Goal: Information Seeking & Learning: Learn about a topic

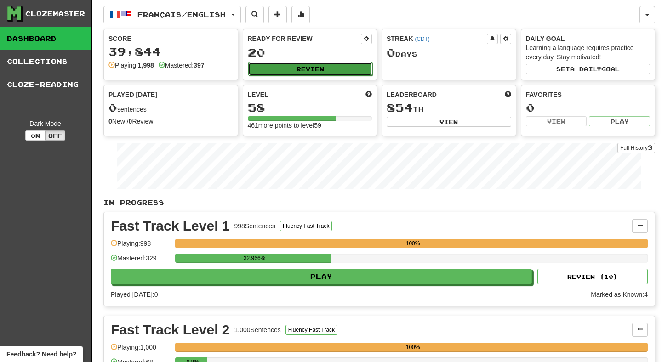
click at [328, 68] on button "Review" at bounding box center [310, 69] width 125 height 14
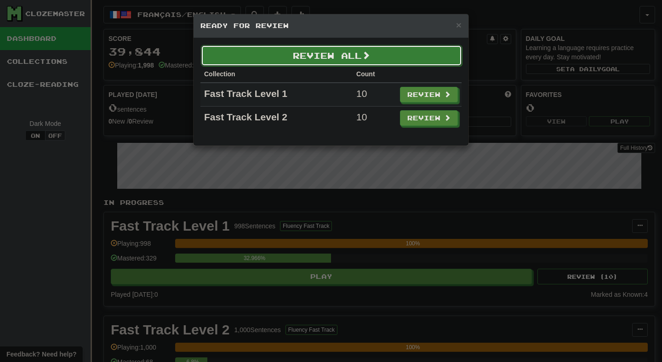
click at [244, 53] on button "Review All" at bounding box center [331, 55] width 261 height 21
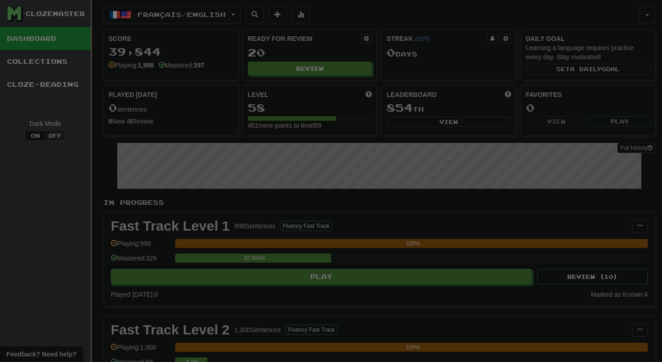
select select "**"
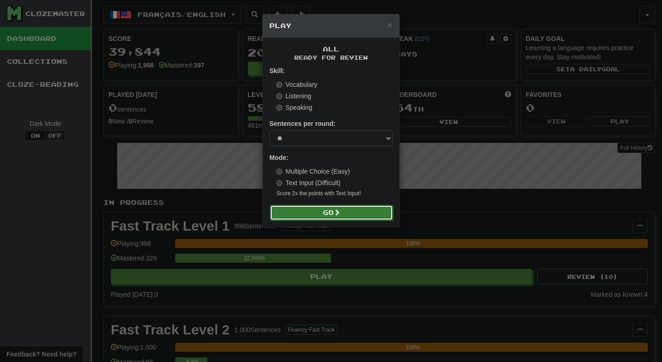
click at [294, 214] on button "Go" at bounding box center [331, 213] width 123 height 16
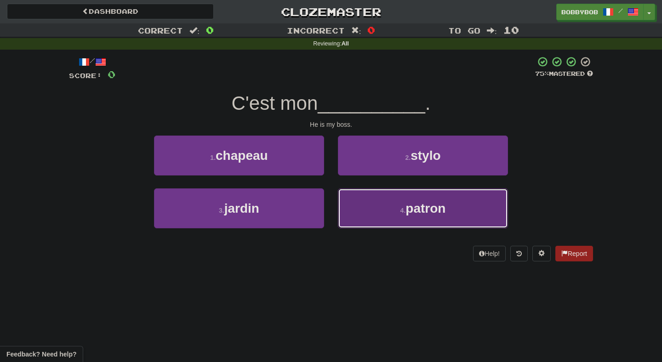
click at [359, 208] on button "4 . patron" at bounding box center [423, 209] width 170 height 40
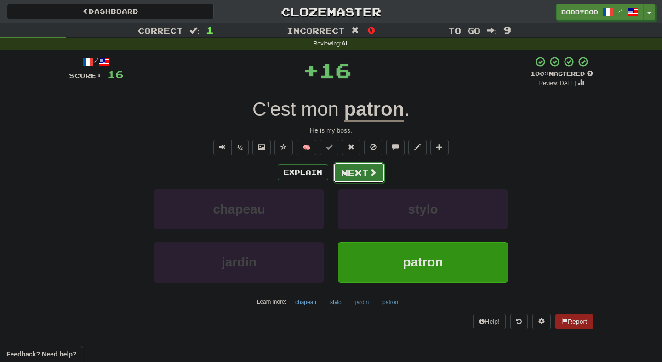
click at [359, 175] on button "Next" at bounding box center [358, 172] width 51 height 21
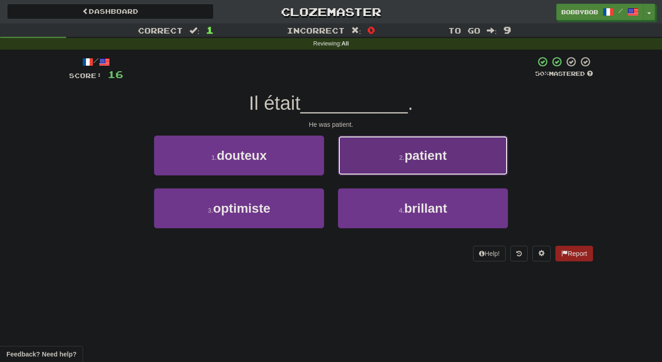
click at [367, 171] on button "2 . patient" at bounding box center [423, 156] width 170 height 40
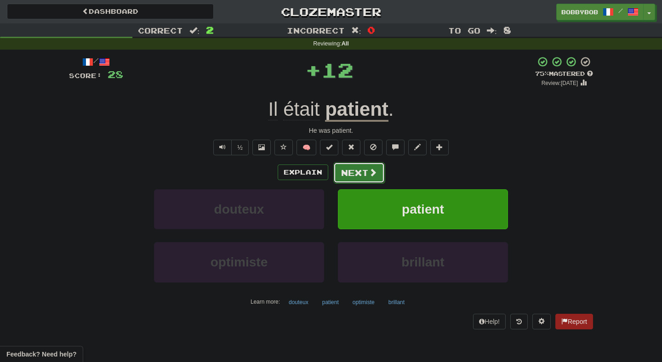
click at [362, 175] on button "Next" at bounding box center [358, 172] width 51 height 21
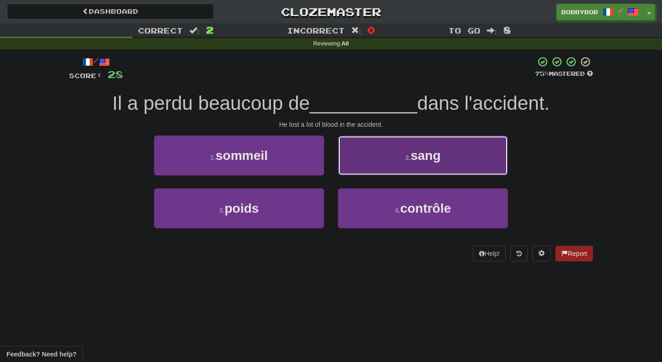
click at [360, 170] on button "2 . sang" at bounding box center [423, 156] width 170 height 40
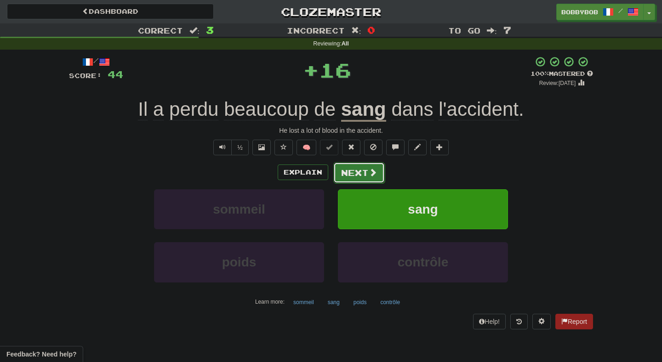
click at [354, 179] on button "Next" at bounding box center [358, 172] width 51 height 21
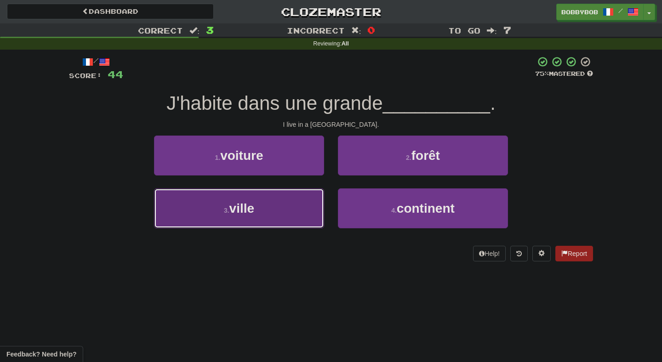
click at [279, 201] on button "3 . ville" at bounding box center [239, 209] width 170 height 40
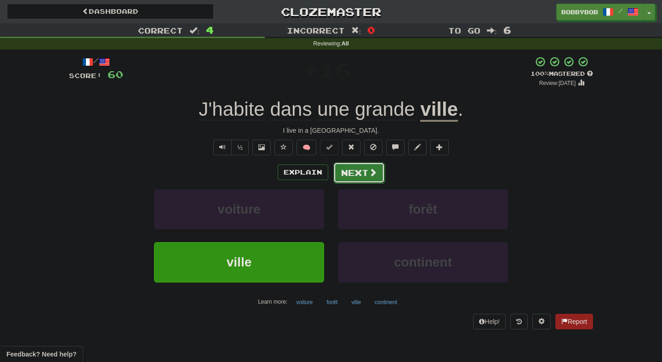
click at [350, 173] on button "Next" at bounding box center [358, 172] width 51 height 21
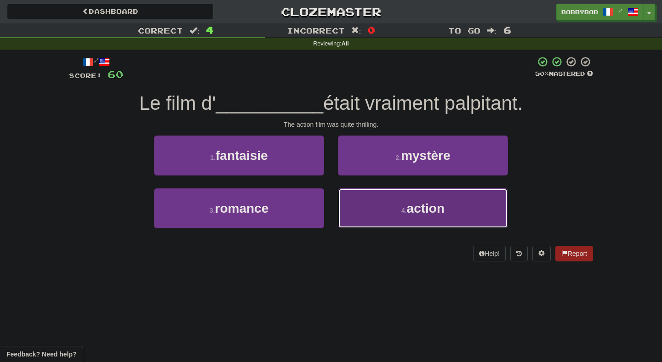
click at [381, 211] on button "4 . action" at bounding box center [423, 209] width 170 height 40
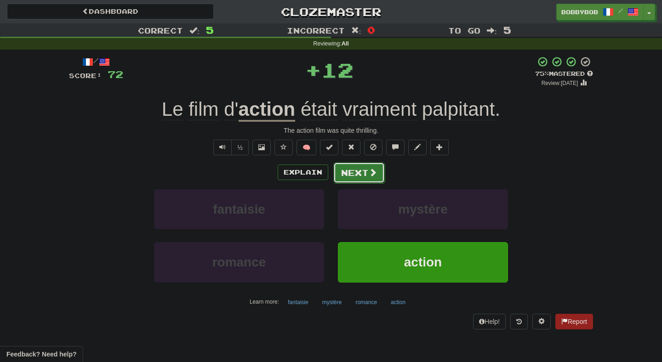
click at [346, 181] on button "Next" at bounding box center [358, 172] width 51 height 21
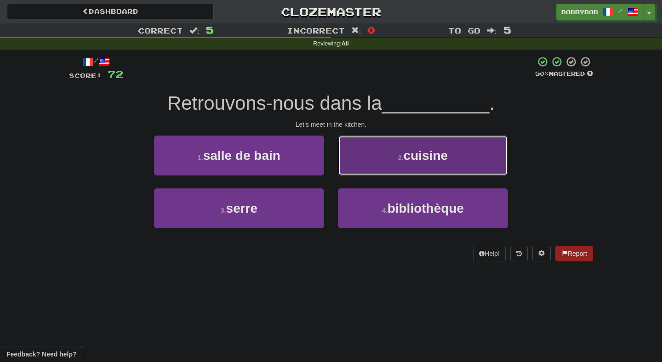
click at [399, 173] on button "2 . cuisine" at bounding box center [423, 156] width 170 height 40
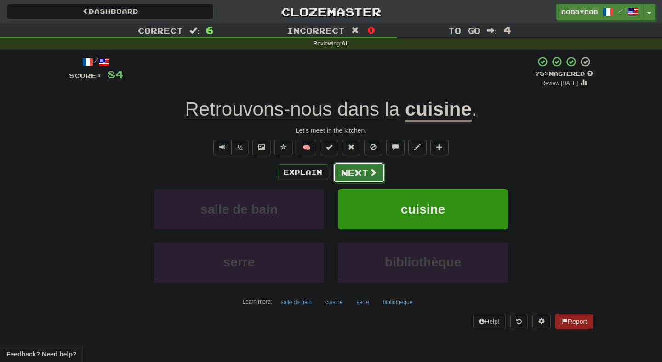
click at [374, 180] on button "Next" at bounding box center [358, 172] width 51 height 21
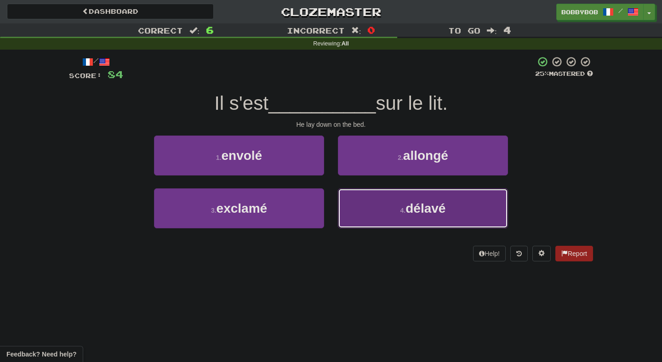
click at [375, 203] on button "4 . délavé" at bounding box center [423, 209] width 170 height 40
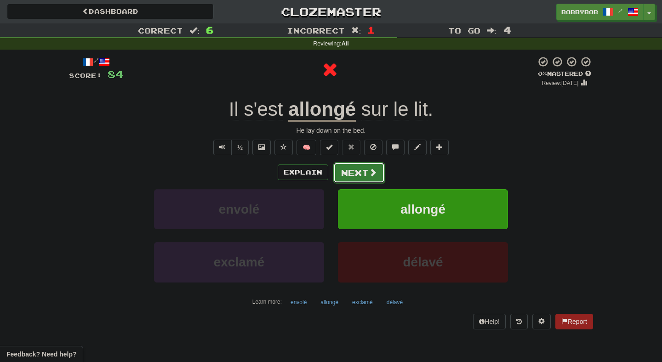
click at [370, 182] on button "Next" at bounding box center [358, 172] width 51 height 21
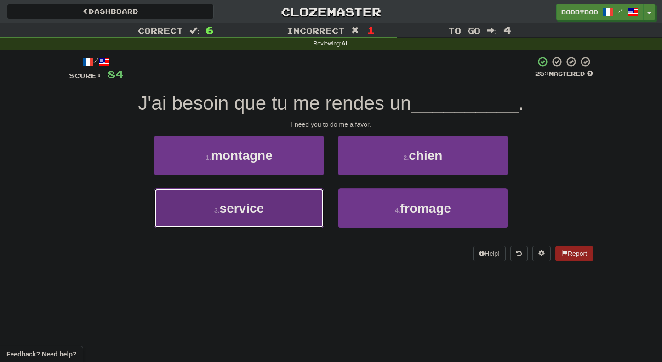
click at [292, 201] on button "3 . service" at bounding box center [239, 209] width 170 height 40
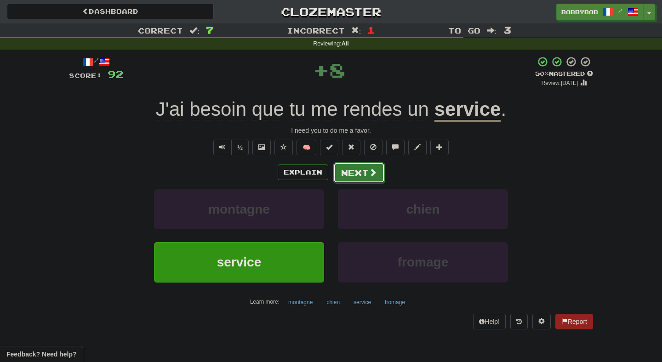
click at [351, 178] on button "Next" at bounding box center [358, 172] width 51 height 21
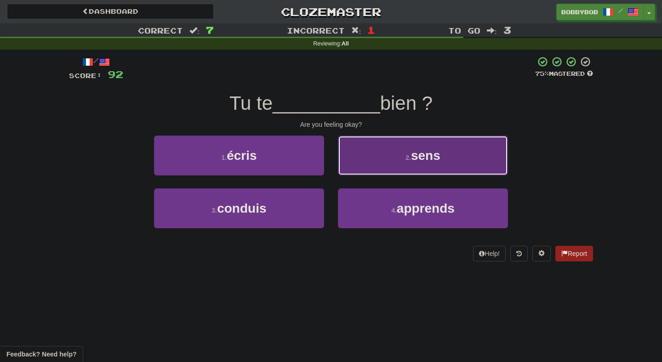
click at [357, 167] on button "2 . sens" at bounding box center [423, 156] width 170 height 40
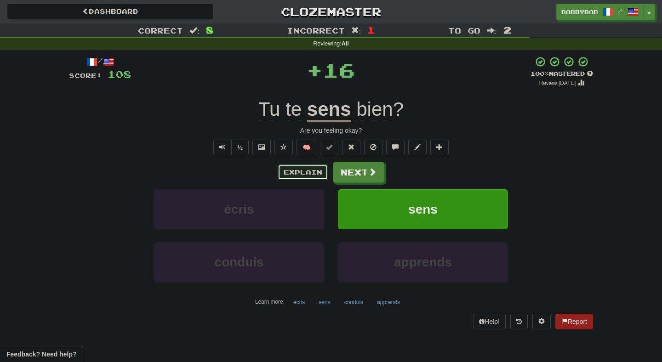
click at [284, 172] on button "Explain" at bounding box center [303, 173] width 51 height 16
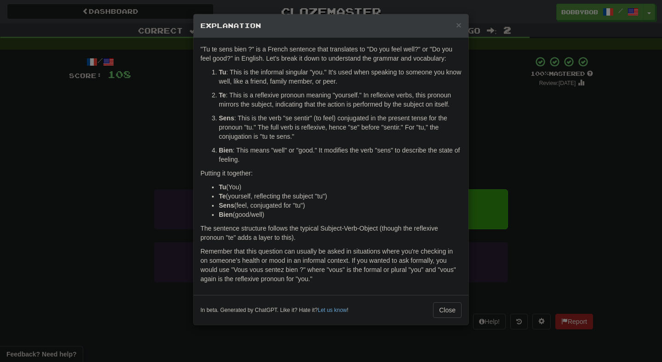
click at [488, 162] on div "× Explanation "Tu te sens bien ?" is a French sentence that translates to "Do y…" at bounding box center [331, 181] width 662 height 362
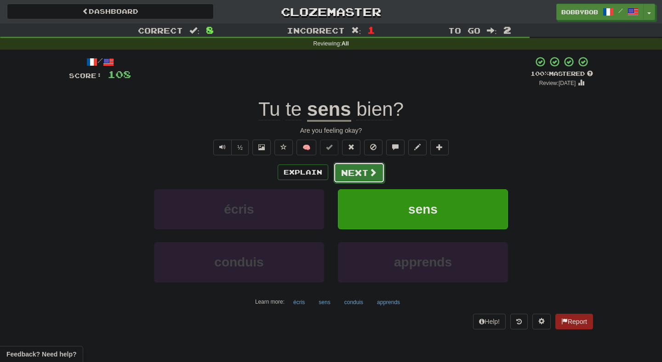
click at [379, 182] on button "Next" at bounding box center [358, 172] width 51 height 21
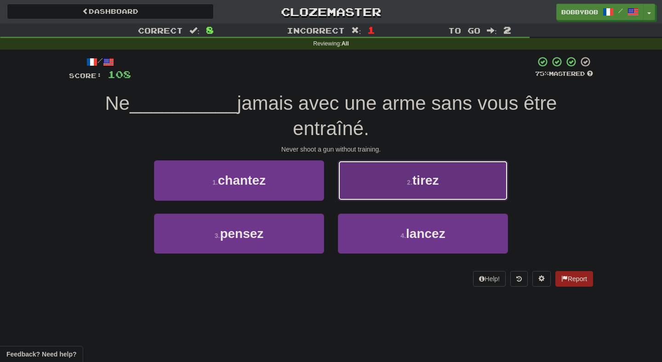
click at [359, 195] on button "2 . tirez" at bounding box center [423, 180] width 170 height 40
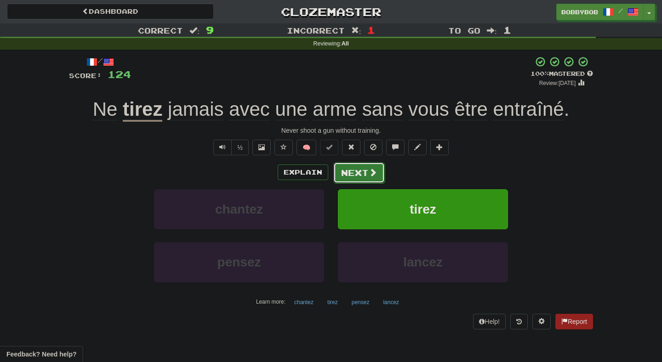
click at [360, 170] on button "Next" at bounding box center [358, 172] width 51 height 21
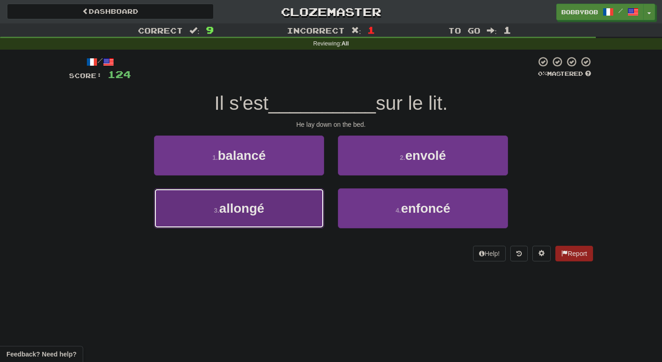
click at [300, 202] on button "3 . allongé" at bounding box center [239, 209] width 170 height 40
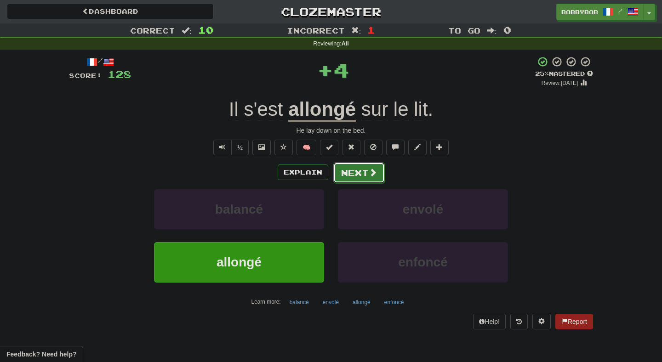
click at [361, 172] on button "Next" at bounding box center [358, 172] width 51 height 21
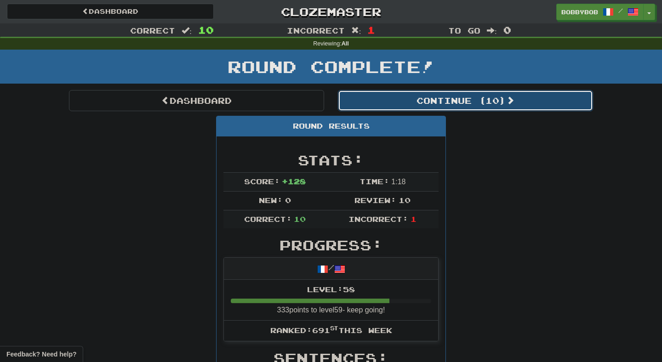
click at [373, 102] on button "Continue ( 10 )" at bounding box center [465, 100] width 255 height 21
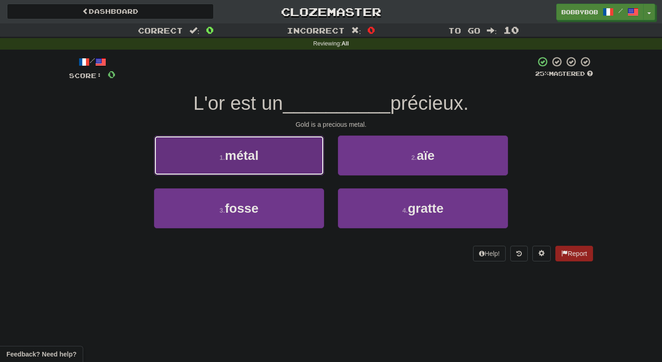
click at [309, 168] on button "1 . métal" at bounding box center [239, 156] width 170 height 40
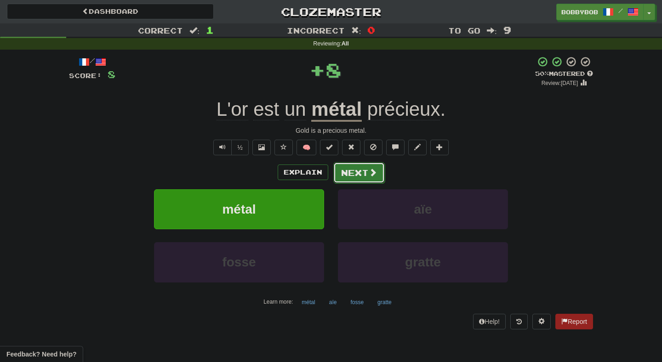
click at [354, 180] on button "Next" at bounding box center [358, 172] width 51 height 21
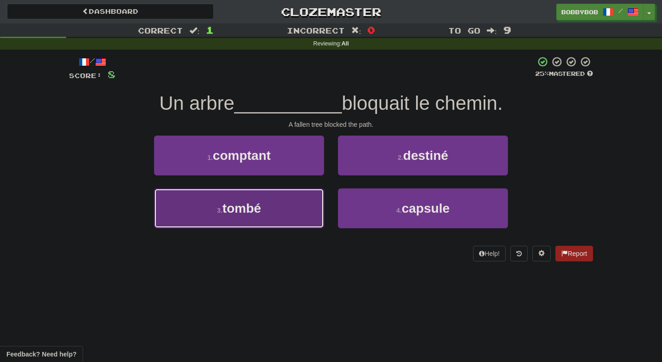
click at [320, 214] on button "3 . tombé" at bounding box center [239, 209] width 170 height 40
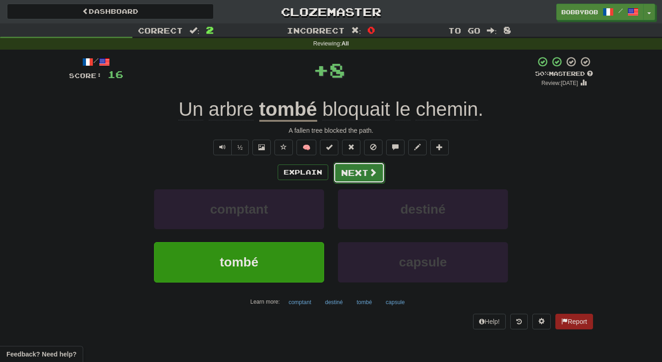
click at [356, 177] on button "Next" at bounding box center [358, 172] width 51 height 21
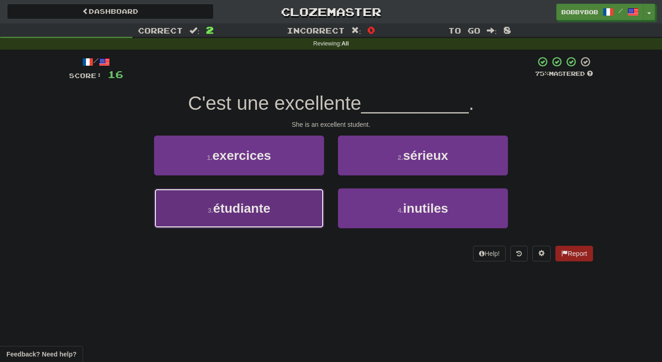
click at [298, 196] on button "3 . étudiante" at bounding box center [239, 209] width 170 height 40
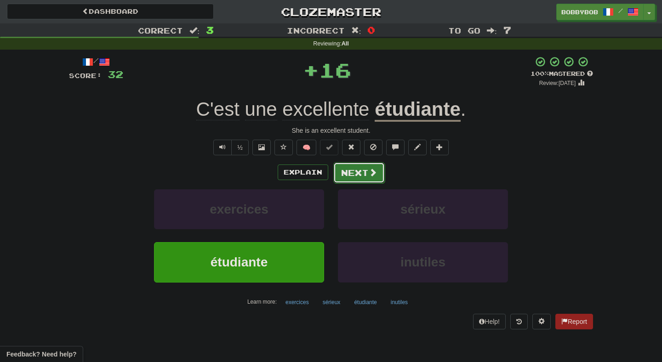
click at [357, 175] on button "Next" at bounding box center [358, 172] width 51 height 21
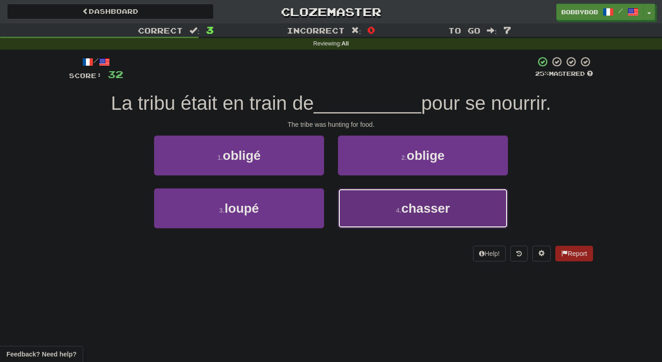
click at [354, 198] on button "4 . chasser" at bounding box center [423, 209] width 170 height 40
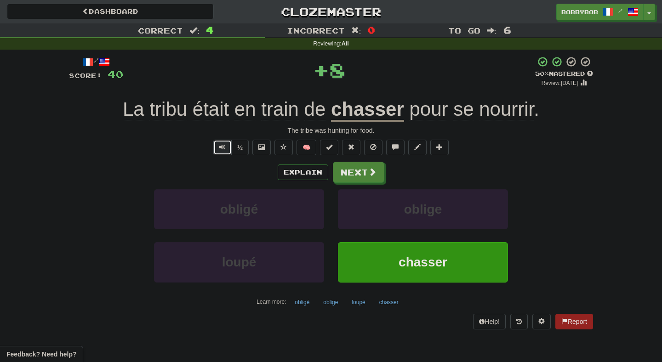
click at [224, 150] on span "Text-to-speech controls" at bounding box center [222, 147] width 6 height 6
click at [219, 142] on button "Text-to-speech controls" at bounding box center [222, 148] width 18 height 16
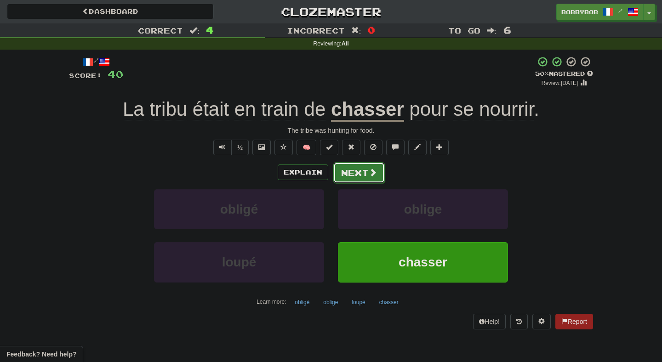
click at [365, 174] on button "Next" at bounding box center [358, 172] width 51 height 21
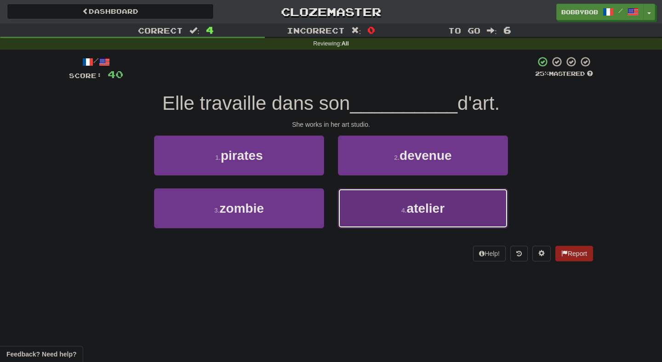
click at [385, 208] on button "4 . atelier" at bounding box center [423, 209] width 170 height 40
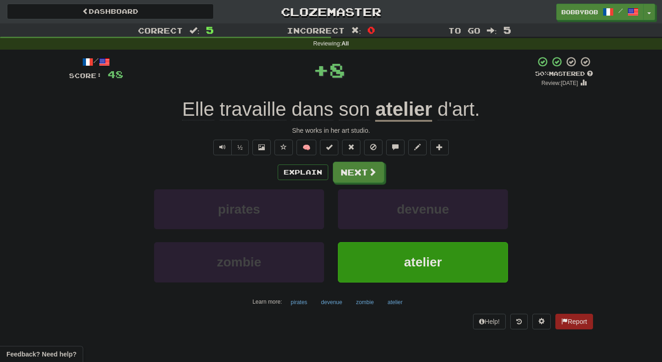
click at [362, 183] on div "Explain Next pirates devenue zombie atelier Learn more: pirates devenue zombie …" at bounding box center [331, 236] width 524 height 148
click at [363, 174] on button "Next" at bounding box center [358, 172] width 51 height 21
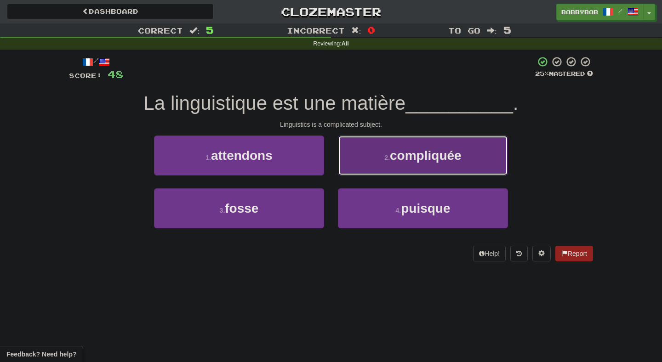
click at [377, 162] on button "2 . compliquée" at bounding box center [423, 156] width 170 height 40
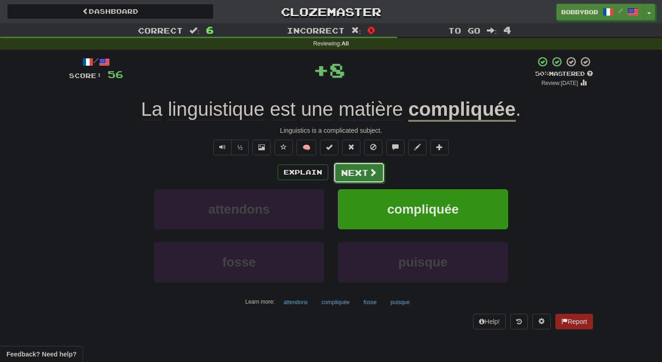
click at [364, 171] on button "Next" at bounding box center [358, 172] width 51 height 21
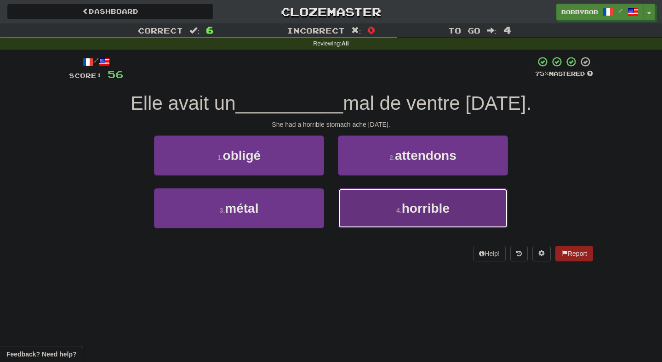
click at [360, 205] on button "4 . horrible" at bounding box center [423, 209] width 170 height 40
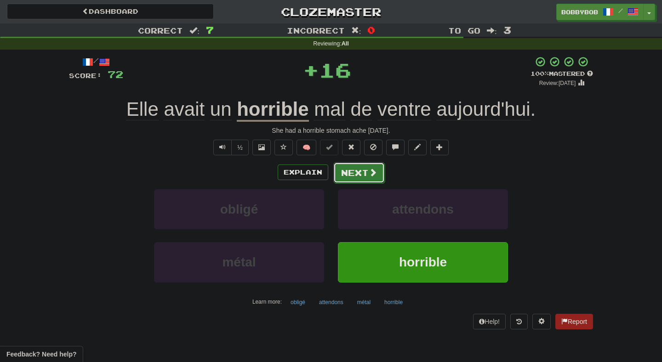
click at [353, 180] on button "Next" at bounding box center [358, 172] width 51 height 21
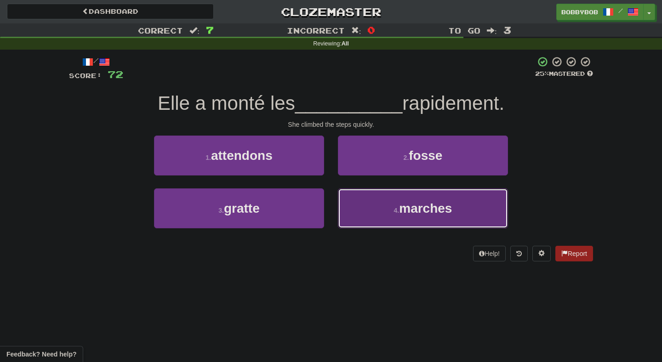
click at [402, 220] on button "4 . marches" at bounding box center [423, 209] width 170 height 40
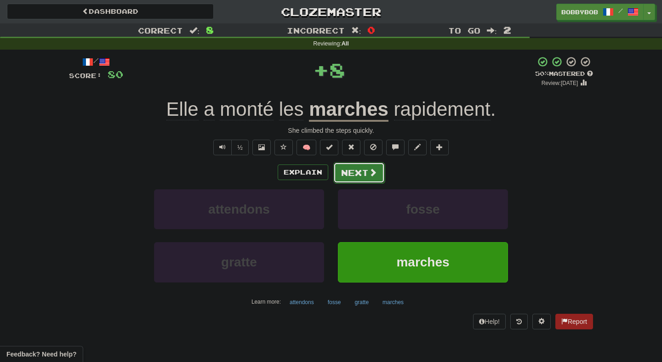
click at [349, 180] on button "Next" at bounding box center [358, 172] width 51 height 21
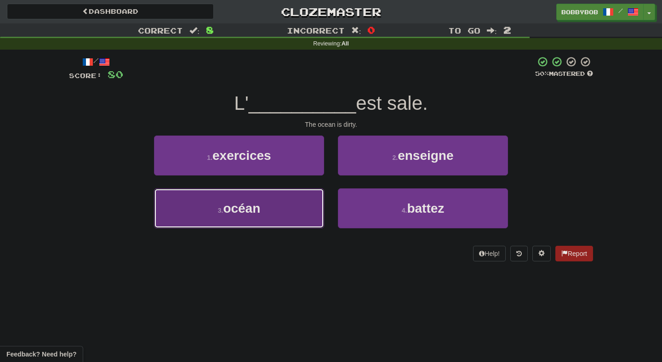
click at [305, 210] on button "3 . océan" at bounding box center [239, 209] width 170 height 40
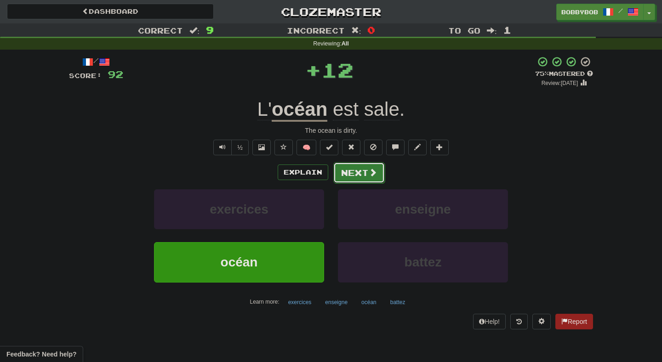
click at [346, 171] on button "Next" at bounding box center [358, 172] width 51 height 21
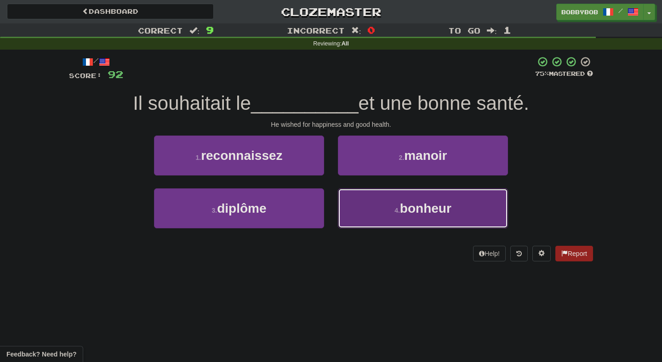
click at [369, 204] on button "4 . bonheur" at bounding box center [423, 209] width 170 height 40
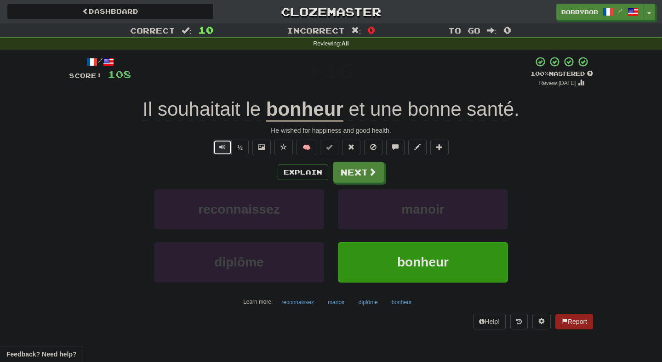
click at [230, 154] on button "Text-to-speech controls" at bounding box center [222, 148] width 18 height 16
click at [361, 172] on button "Next" at bounding box center [358, 172] width 51 height 21
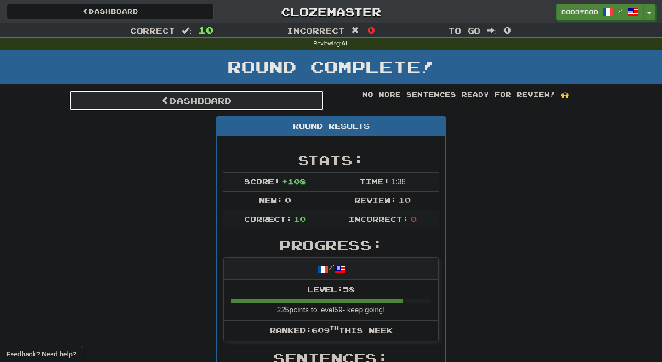
click at [304, 102] on link "Dashboard" at bounding box center [196, 100] width 255 height 21
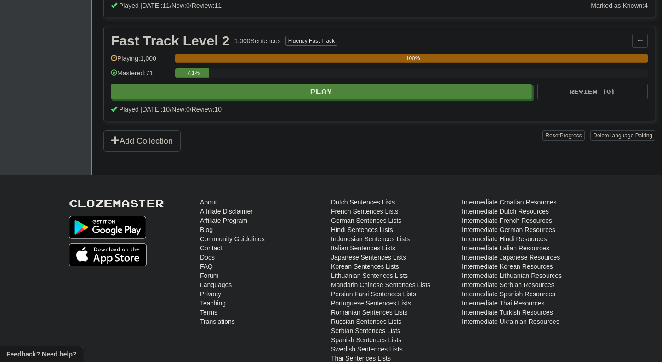
scroll to position [324, 0]
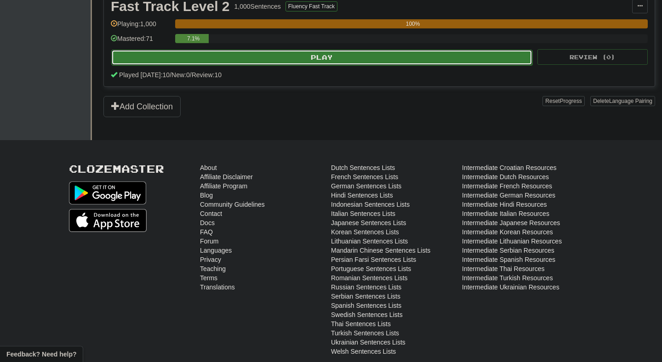
click at [320, 63] on button "Play" at bounding box center [321, 58] width 421 height 16
select select "**"
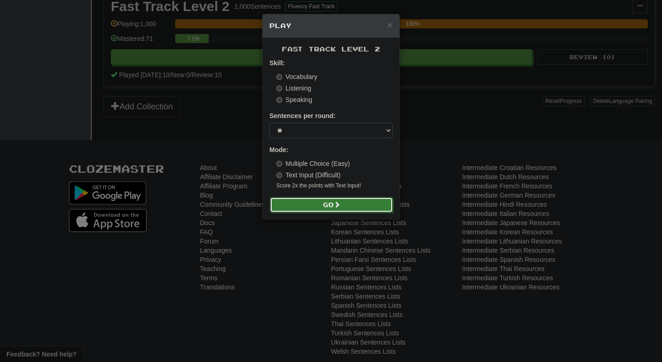
click at [307, 207] on button "Go" at bounding box center [331, 205] width 123 height 16
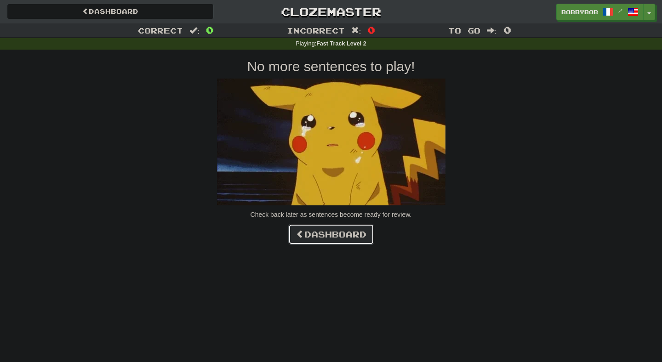
click at [325, 235] on link "Dashboard" at bounding box center [331, 234] width 86 height 21
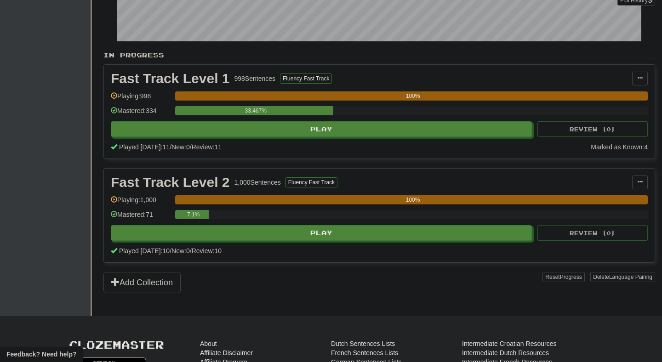
scroll to position [198, 0]
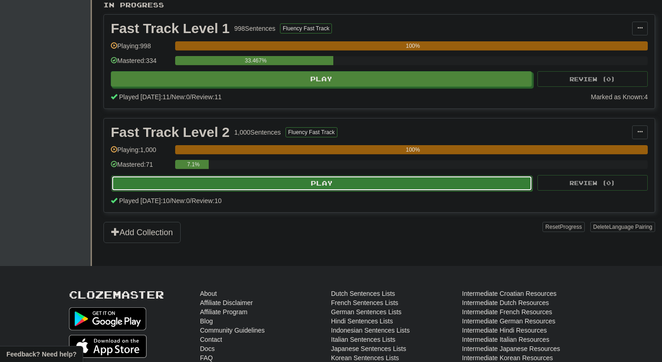
click at [328, 183] on button "Play" at bounding box center [321, 184] width 421 height 16
select select "**"
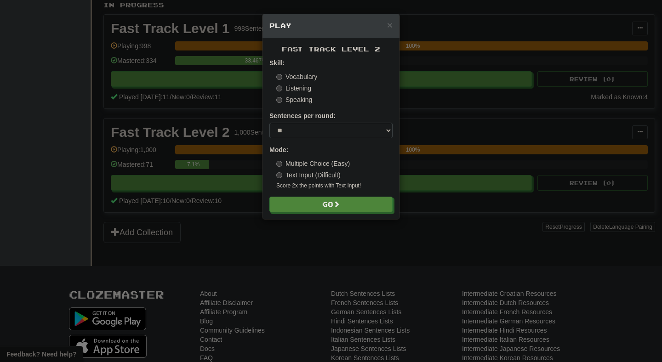
click at [327, 195] on form "Skill: Vocabulary Listening Speaking Sentences per round: * ** ** ** ** ** *** …" at bounding box center [330, 135] width 123 height 154
click at [327, 200] on button "Go" at bounding box center [331, 205] width 123 height 16
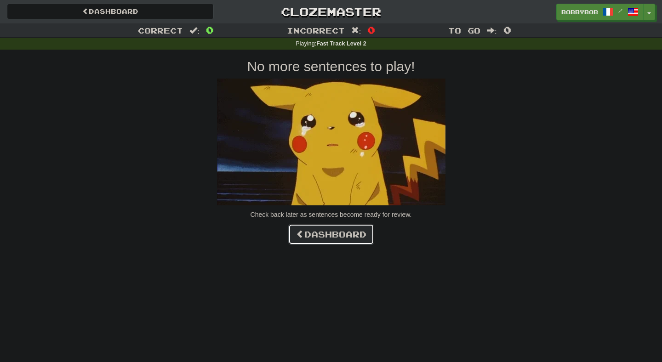
click at [317, 230] on link "Dashboard" at bounding box center [331, 234] width 86 height 21
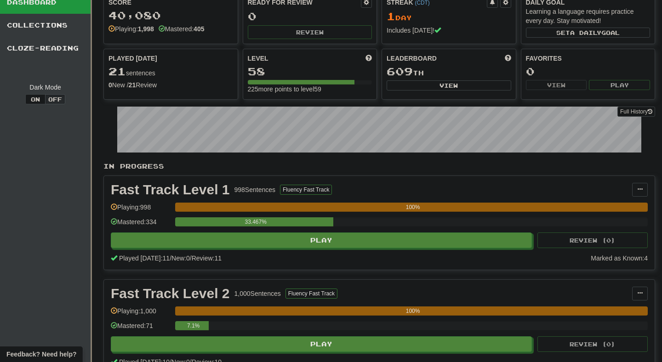
scroll to position [17, 0]
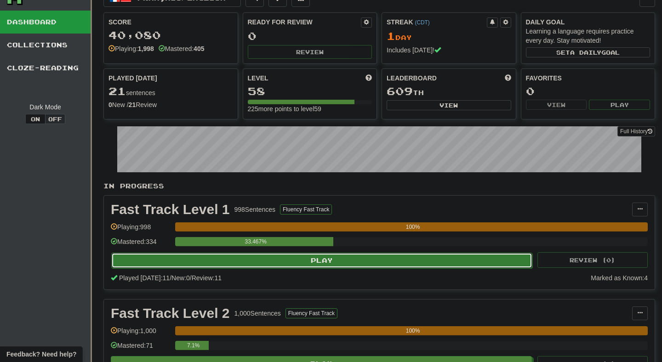
click at [269, 254] on button "Play" at bounding box center [321, 261] width 421 height 16
select select "**"
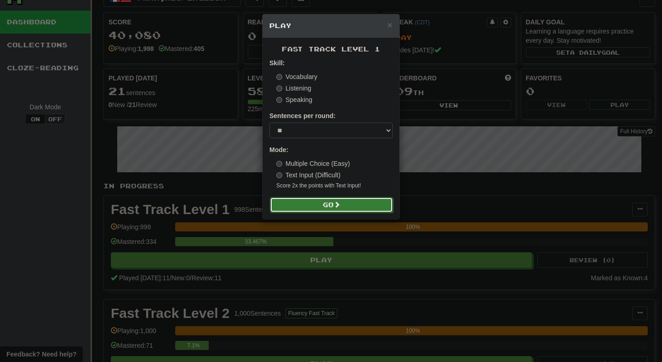
click at [317, 202] on button "Go" at bounding box center [331, 205] width 123 height 16
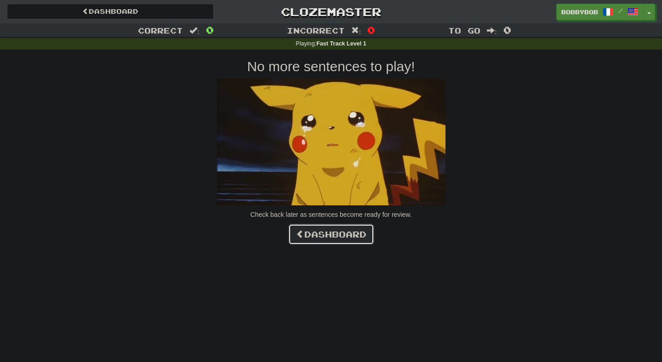
click at [317, 245] on link "Dashboard" at bounding box center [331, 234] width 86 height 21
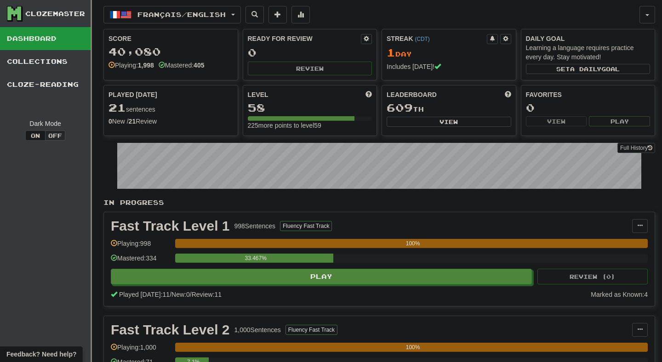
scroll to position [0, 0]
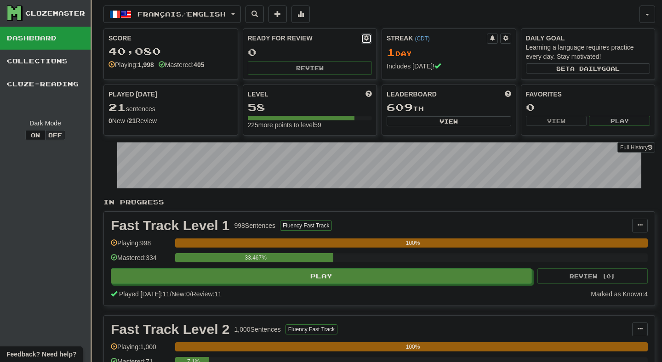
click at [368, 37] on span at bounding box center [367, 38] width 6 height 6
select select "*"
select select "**"
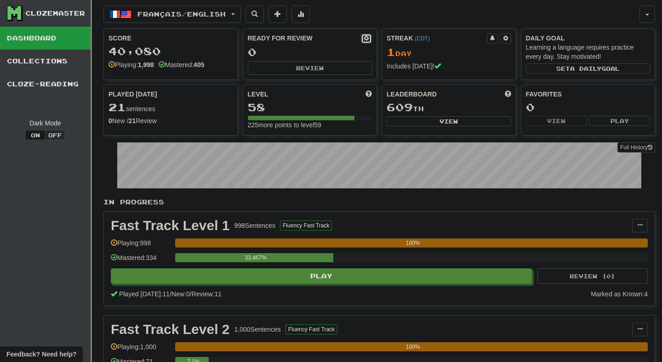
select select "***"
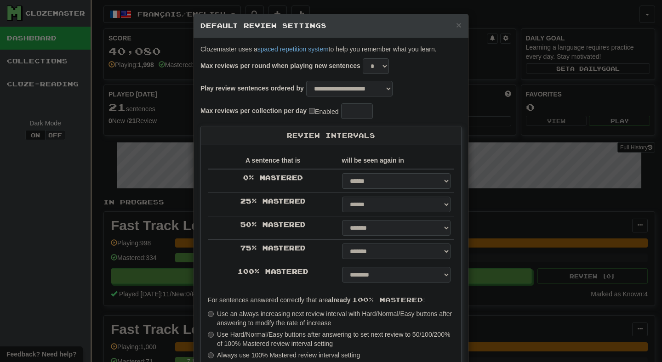
type input "**"
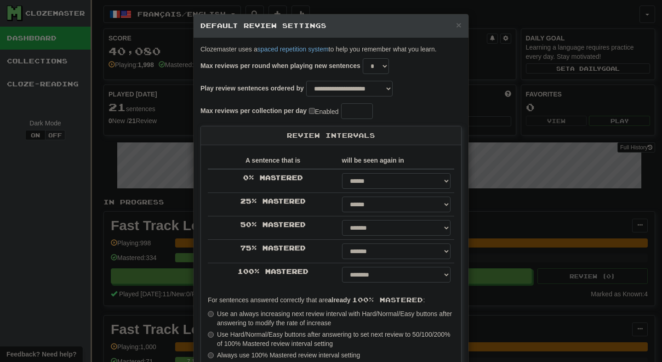
click at [494, 131] on div "**********" at bounding box center [331, 181] width 662 height 362
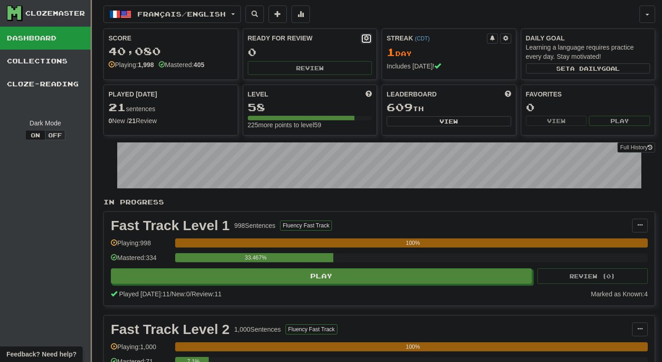
click at [364, 40] on span at bounding box center [367, 38] width 6 height 6
select select "*"
select select "**"
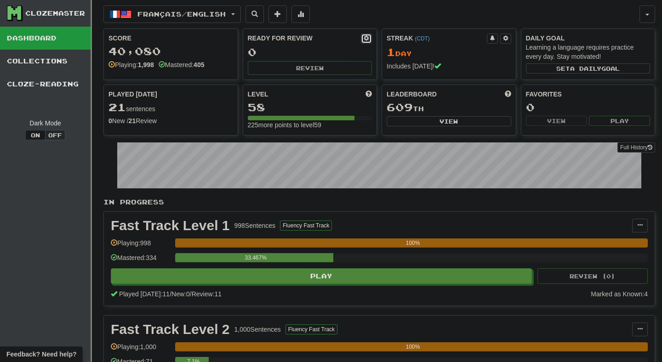
select select "***"
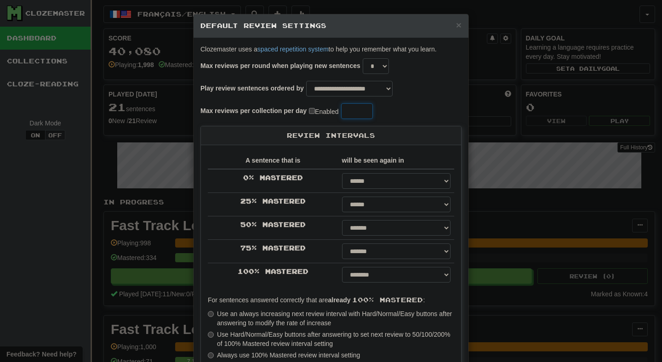
click at [365, 109] on input "**" at bounding box center [357, 111] width 32 height 16
type input "**"
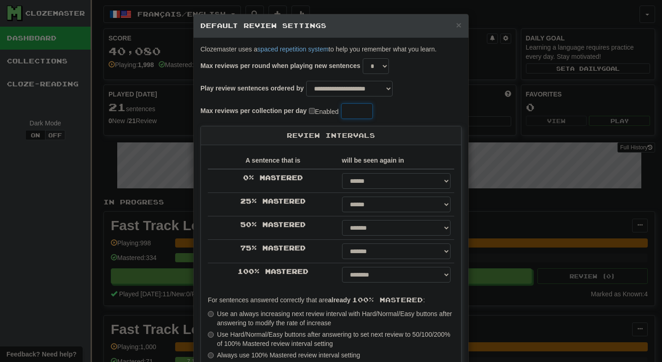
click at [365, 109] on input "**" at bounding box center [357, 111] width 32 height 16
click at [499, 99] on div "**********" at bounding box center [331, 181] width 662 height 362
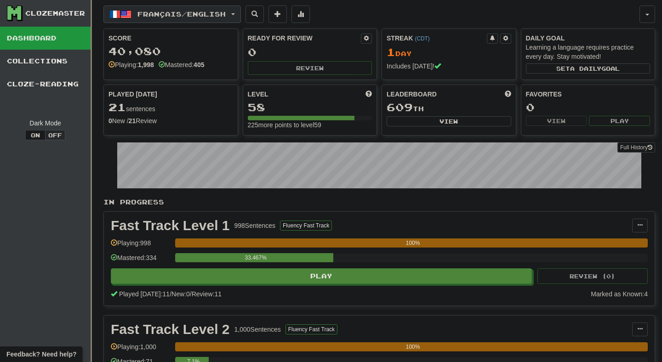
click at [226, 11] on span "Français / English" at bounding box center [181, 14] width 88 height 8
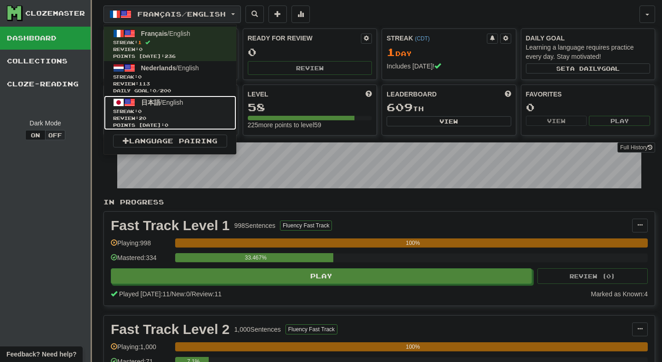
click at [209, 98] on link "日本語 / English Streak: 0 Review: 20 Points today: 0" at bounding box center [170, 113] width 132 height 34
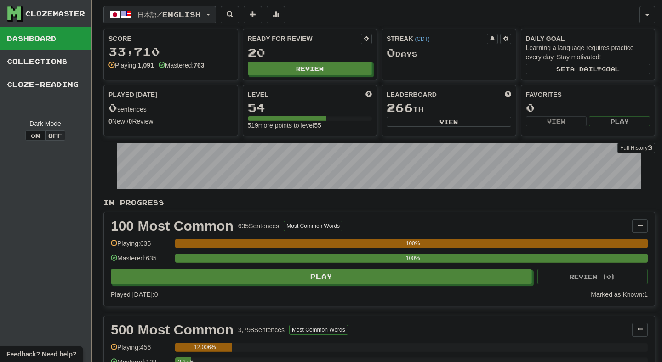
click at [201, 14] on span "日本語 / English" at bounding box center [168, 15] width 63 height 8
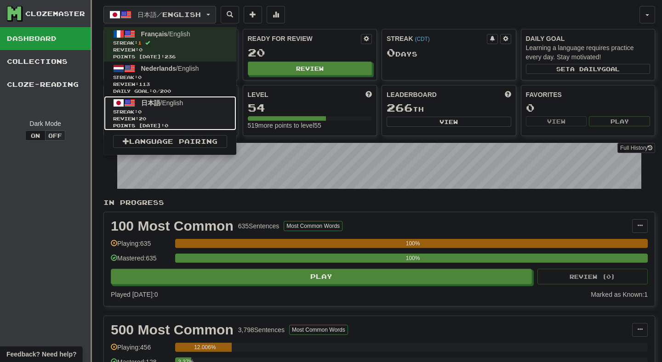
click at [192, 103] on link "日本語 / English Streak: 0 Review: 20 Points today: 0" at bounding box center [170, 113] width 132 height 34
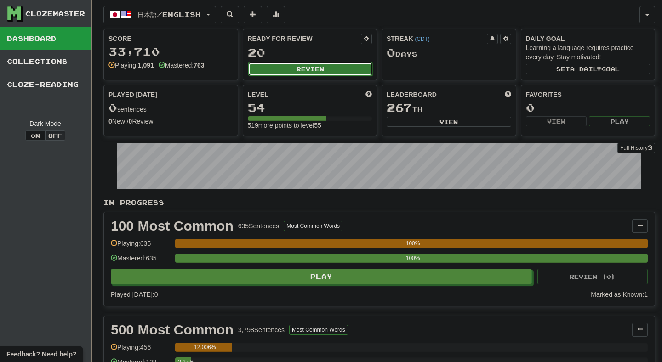
click at [305, 74] on button "Review" at bounding box center [310, 69] width 125 height 14
select select "**"
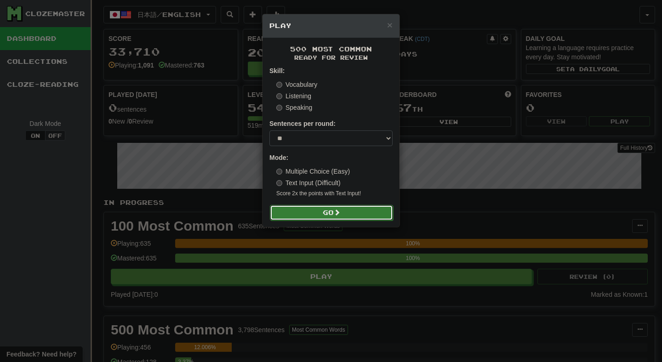
click at [306, 210] on button "Go" at bounding box center [331, 213] width 123 height 16
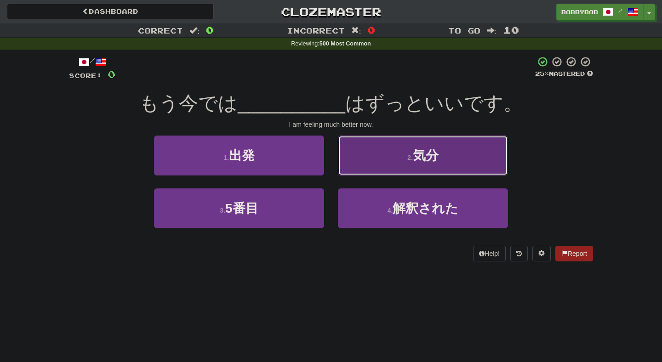
click at [366, 169] on button "2 . 気分" at bounding box center [423, 156] width 170 height 40
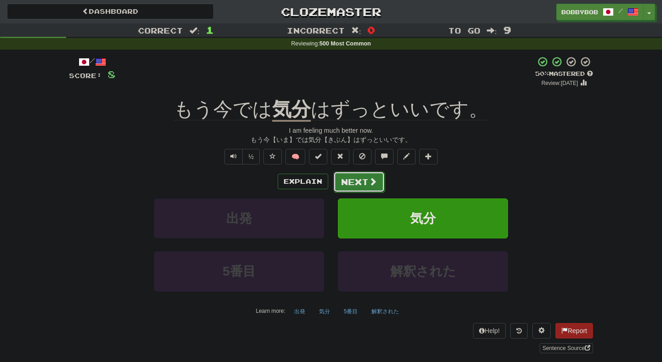
click at [360, 186] on button "Next" at bounding box center [358, 181] width 51 height 21
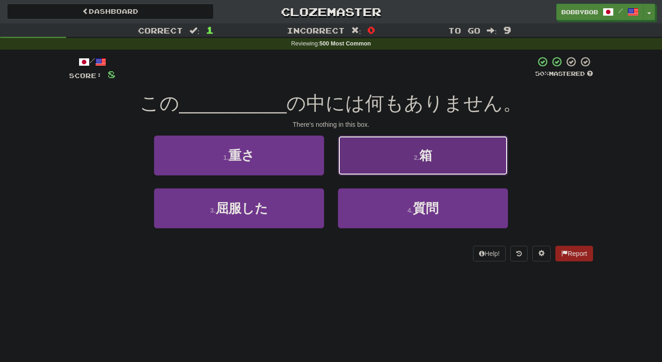
click at [361, 167] on button "2 . 箱" at bounding box center [423, 156] width 170 height 40
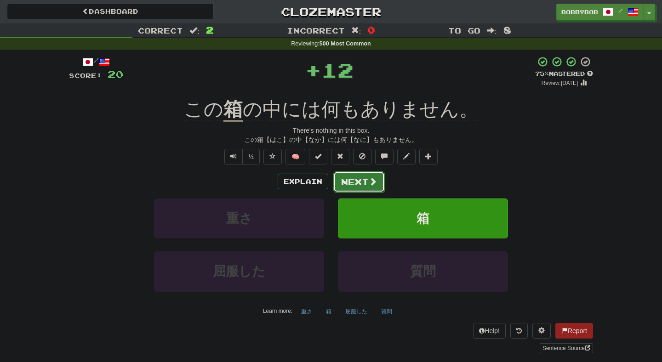
click at [360, 187] on button "Next" at bounding box center [358, 181] width 51 height 21
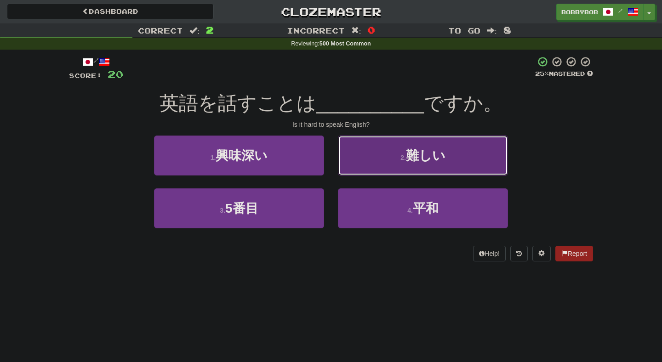
click at [368, 169] on button "2 . 難しい" at bounding box center [423, 156] width 170 height 40
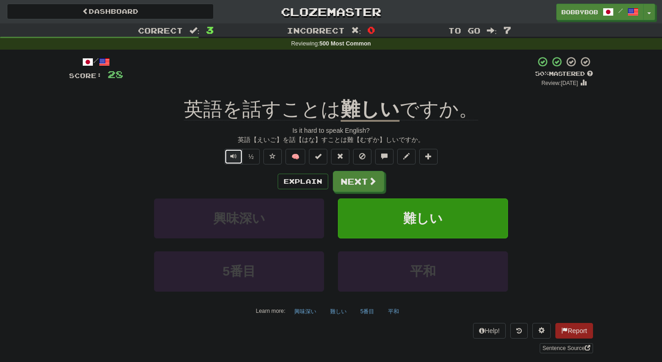
click at [240, 159] on button "Text-to-speech controls" at bounding box center [233, 157] width 18 height 16
click at [351, 176] on button "Next" at bounding box center [358, 181] width 51 height 21
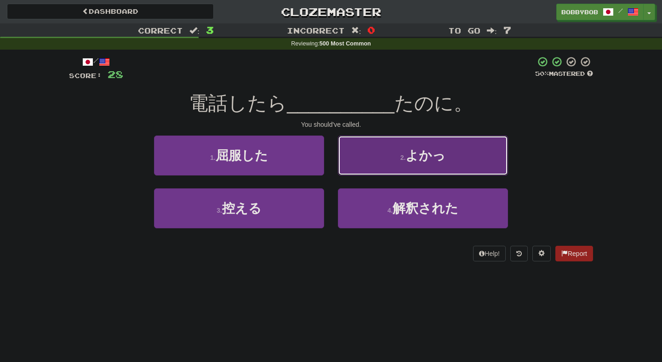
click at [365, 171] on button "2 . よかっ" at bounding box center [423, 156] width 170 height 40
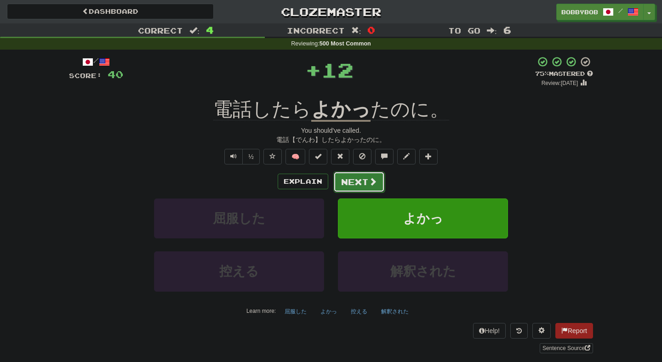
click at [351, 182] on button "Next" at bounding box center [358, 181] width 51 height 21
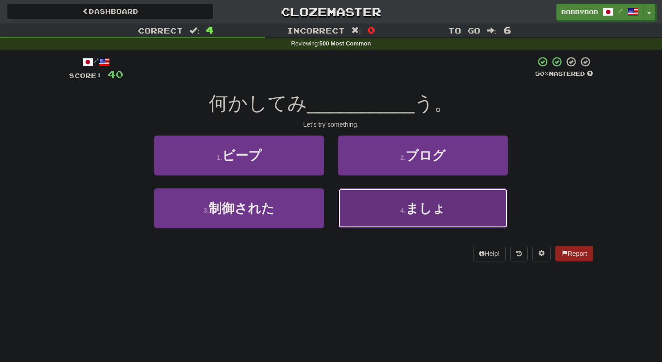
click at [349, 194] on button "4 . ましょ" at bounding box center [423, 209] width 170 height 40
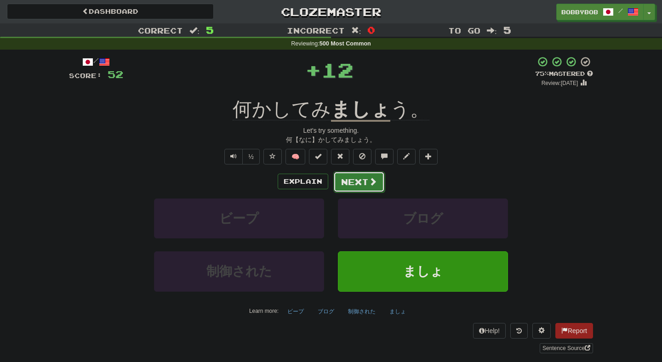
click at [345, 184] on button "Next" at bounding box center [358, 181] width 51 height 21
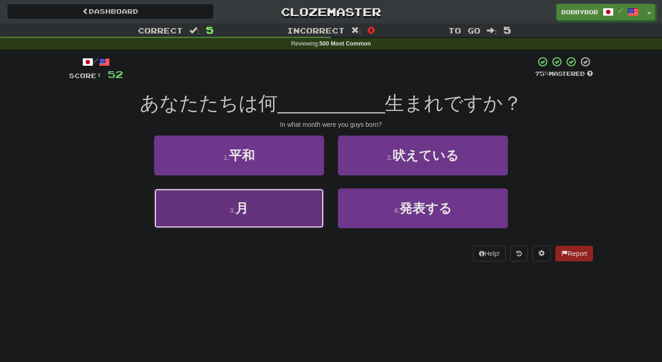
click at [314, 207] on button "3 . 月" at bounding box center [239, 209] width 170 height 40
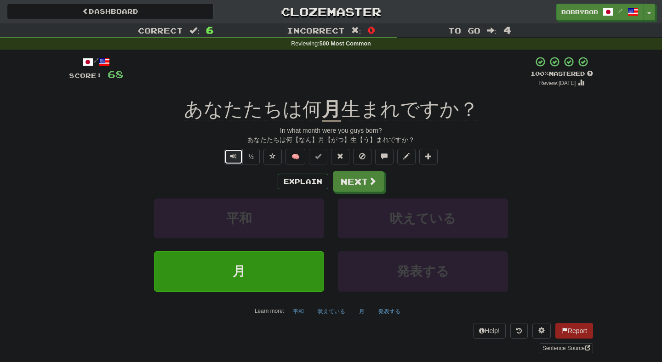
click at [230, 162] on button "Text-to-speech controls" at bounding box center [233, 157] width 18 height 16
click at [367, 184] on button "Next" at bounding box center [358, 181] width 51 height 21
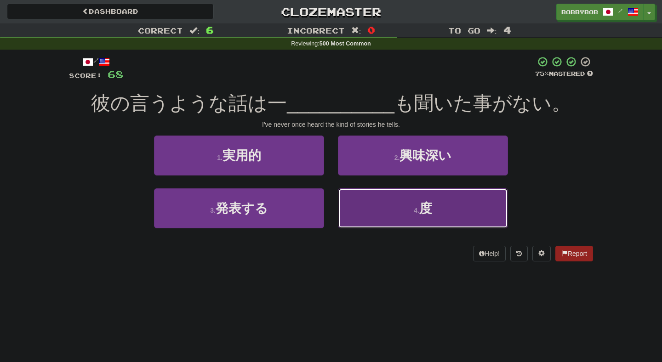
click at [359, 202] on button "4 . 度" at bounding box center [423, 209] width 170 height 40
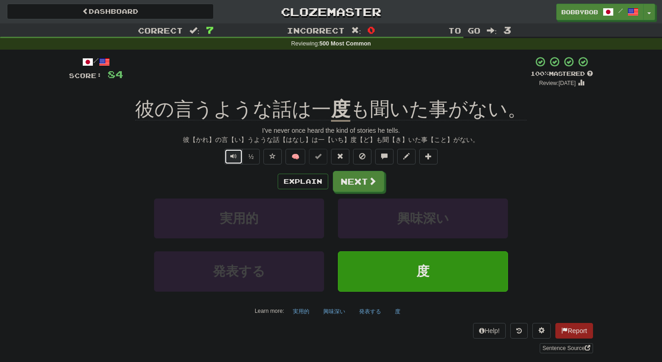
click at [232, 155] on span "Text-to-speech controls" at bounding box center [233, 156] width 6 height 6
click at [367, 190] on button "Next" at bounding box center [358, 181] width 51 height 21
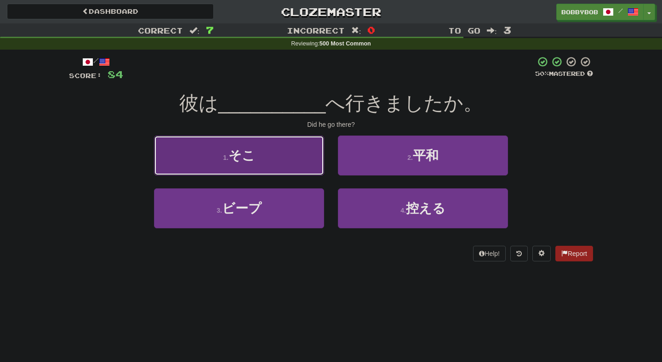
click at [308, 154] on button "1 . そこ" at bounding box center [239, 156] width 170 height 40
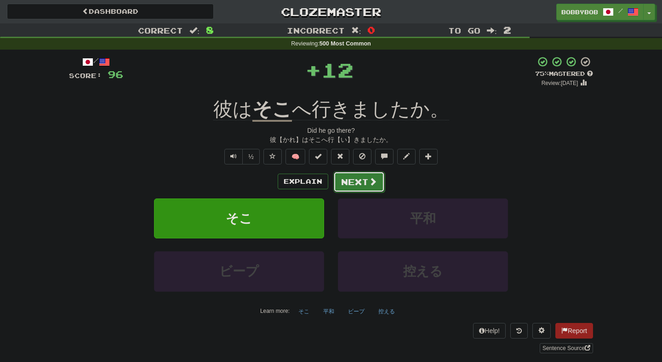
click at [353, 182] on button "Next" at bounding box center [358, 181] width 51 height 21
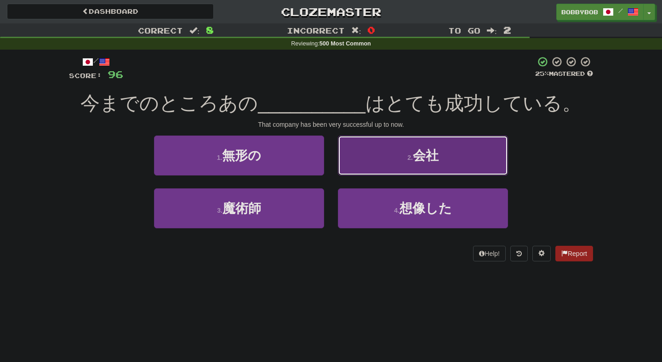
click at [359, 170] on button "2 . 会社" at bounding box center [423, 156] width 170 height 40
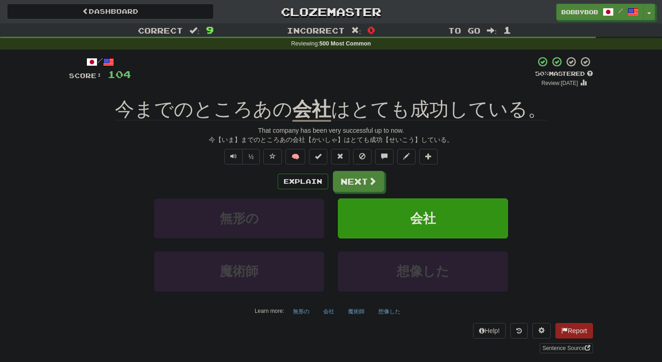
click at [223, 166] on div "/ Score: 104 + 8 50 % Mastered Review: 2025-08-31 今までのところあの 会社 はとても成功している。 That…" at bounding box center [331, 204] width 524 height 297
click at [234, 161] on button "Text-to-speech controls" at bounding box center [233, 157] width 18 height 16
click at [302, 184] on button "Explain" at bounding box center [303, 182] width 51 height 16
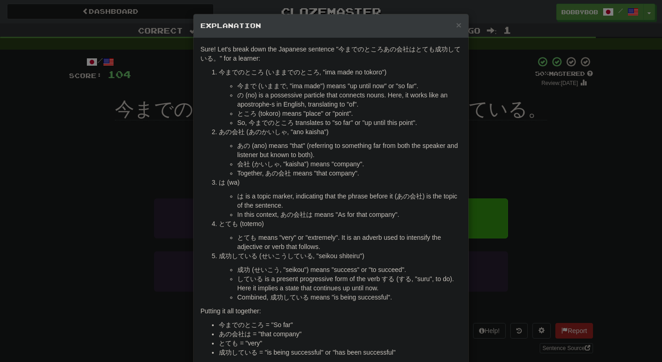
click at [159, 215] on div "× Explanation Sure! Let's break down the Japanese sentence "今までのところあの会社はとても成功して…" at bounding box center [331, 181] width 662 height 362
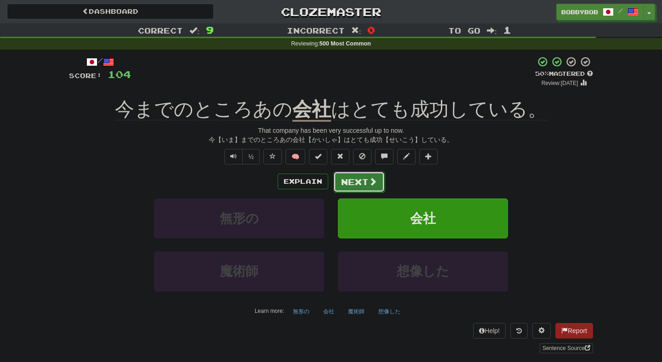
click at [358, 181] on button "Next" at bounding box center [358, 181] width 51 height 21
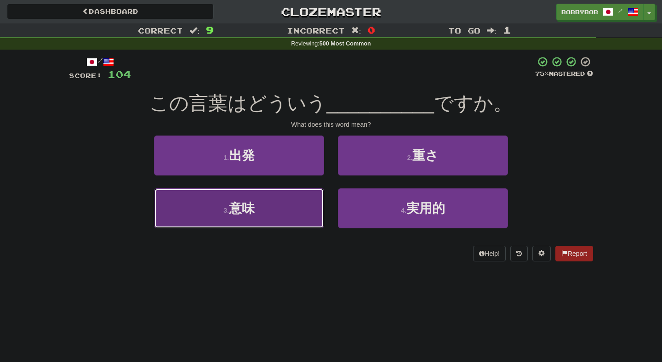
click at [313, 198] on button "3 . 意味" at bounding box center [239, 209] width 170 height 40
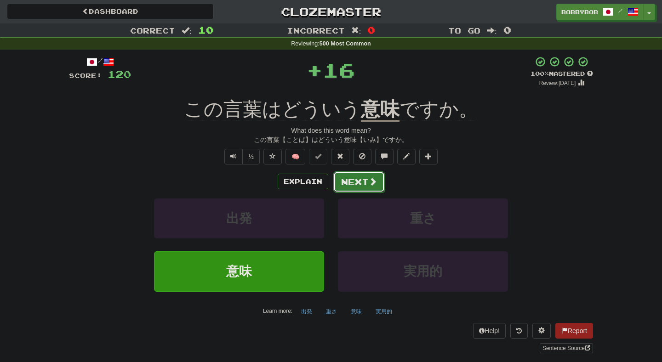
click at [345, 188] on button "Next" at bounding box center [358, 181] width 51 height 21
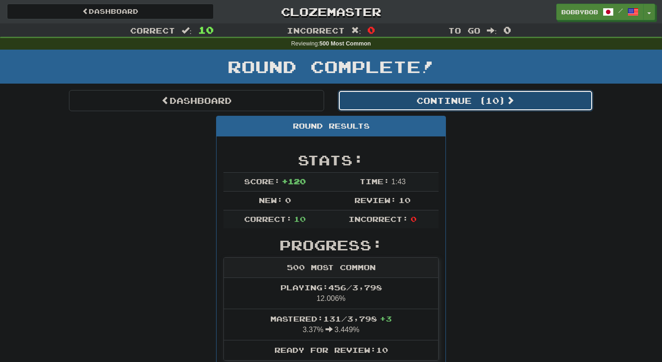
click at [366, 106] on button "Continue ( 10 )" at bounding box center [465, 100] width 255 height 21
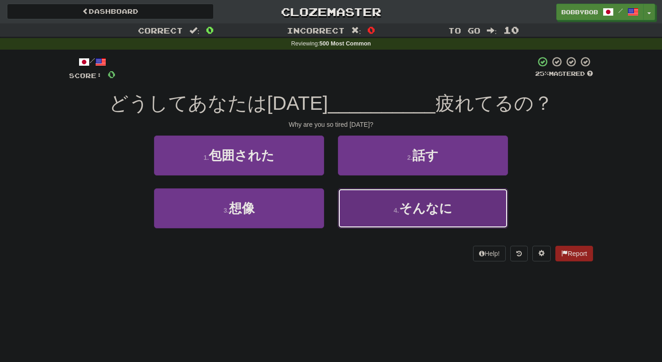
click at [344, 211] on button "4 . そんなに" at bounding box center [423, 209] width 170 height 40
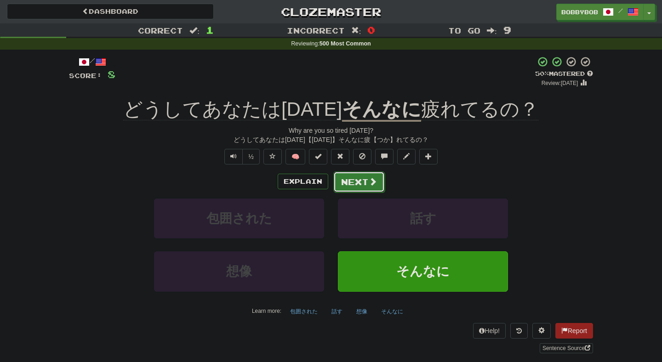
click at [351, 183] on button "Next" at bounding box center [358, 181] width 51 height 21
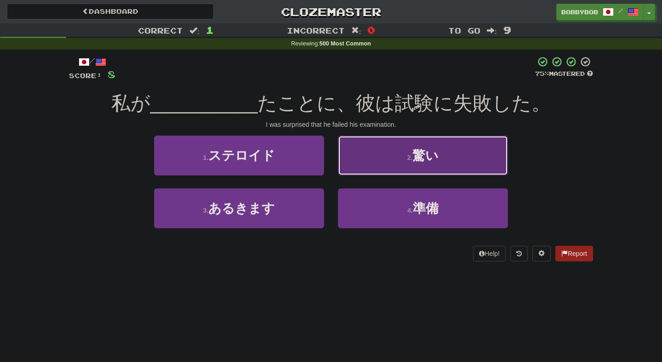
click at [359, 166] on button "2 . 驚い" at bounding box center [423, 156] width 170 height 40
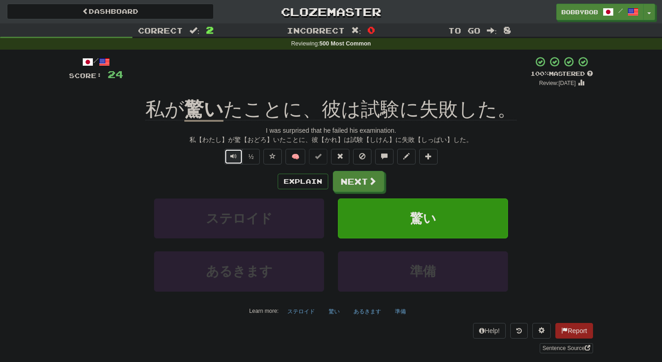
click at [227, 160] on button "Text-to-speech controls" at bounding box center [233, 157] width 18 height 16
click at [358, 185] on button "Next" at bounding box center [358, 181] width 51 height 21
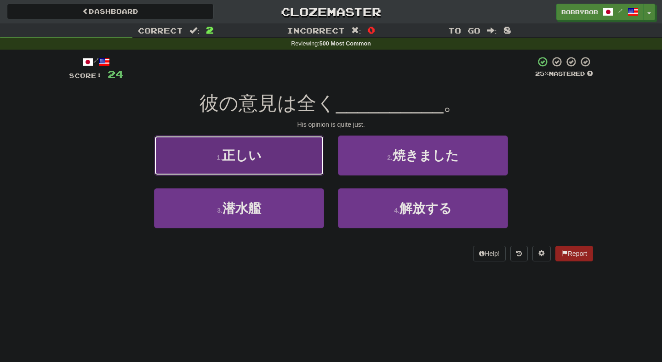
click at [317, 170] on button "1 . 正しい" at bounding box center [239, 156] width 170 height 40
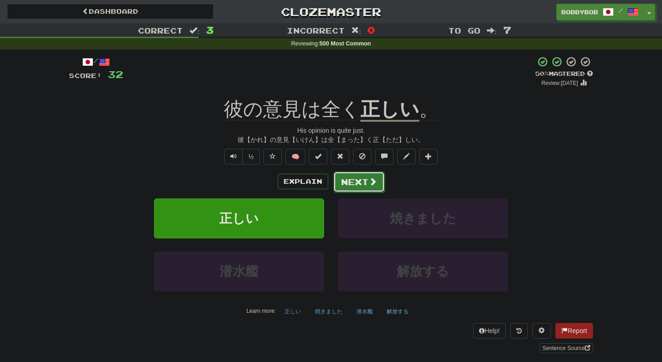
click at [355, 184] on button "Next" at bounding box center [358, 181] width 51 height 21
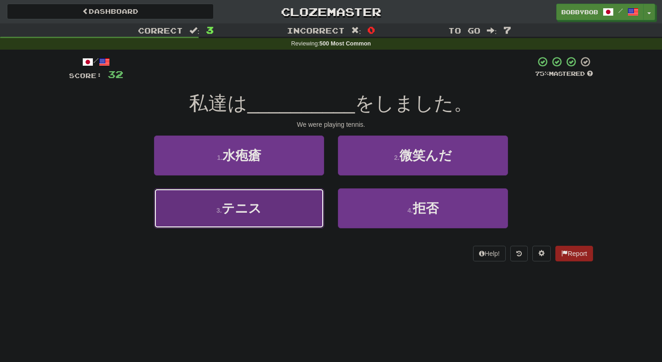
click at [300, 223] on button "3 . テニス" at bounding box center [239, 209] width 170 height 40
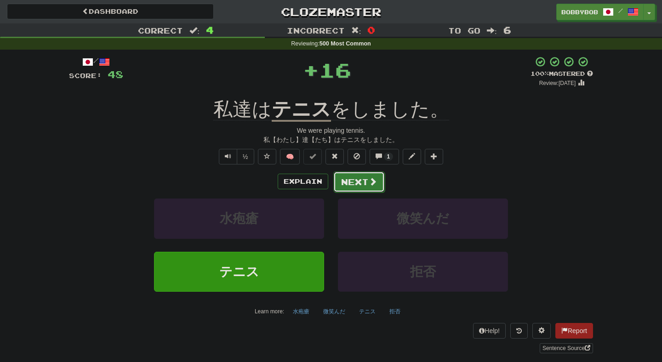
click at [349, 192] on button "Next" at bounding box center [358, 181] width 51 height 21
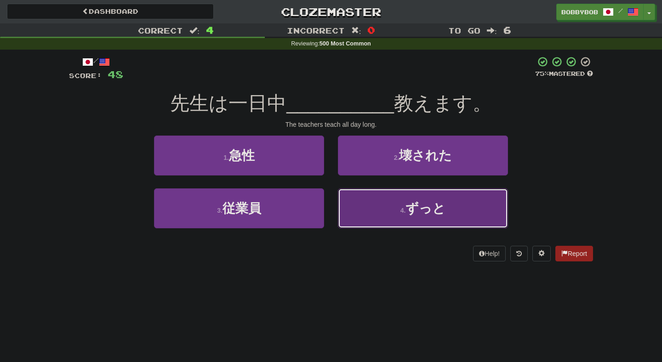
click at [354, 209] on button "4 . ずっと" at bounding box center [423, 209] width 170 height 40
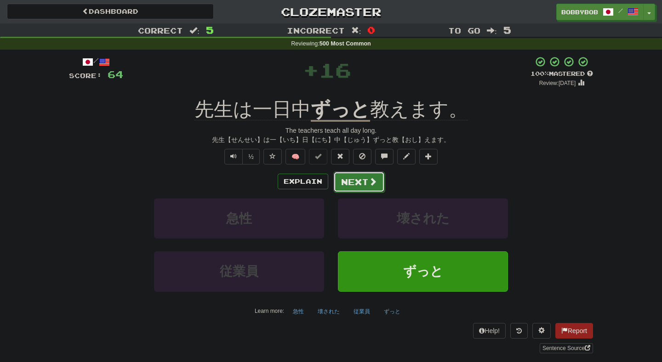
click at [350, 187] on button "Next" at bounding box center [358, 181] width 51 height 21
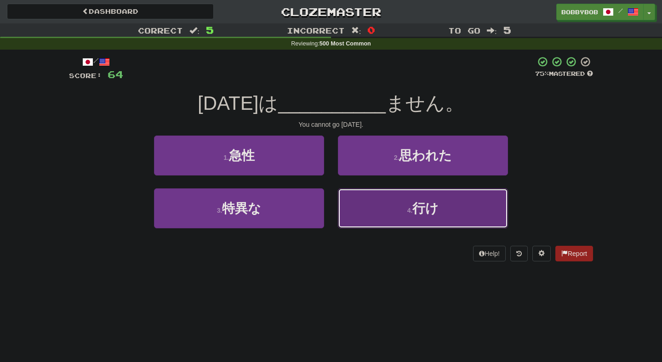
click at [368, 215] on button "4 . 行け" at bounding box center [423, 209] width 170 height 40
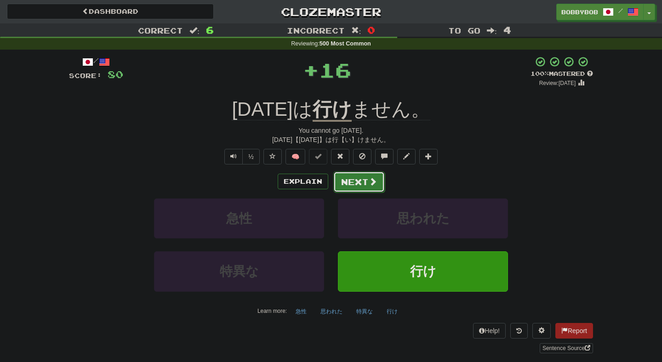
click at [348, 188] on button "Next" at bounding box center [358, 181] width 51 height 21
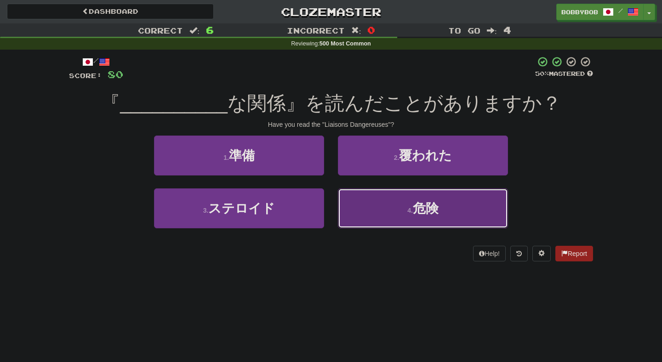
click at [354, 201] on button "4 . 危険" at bounding box center [423, 209] width 170 height 40
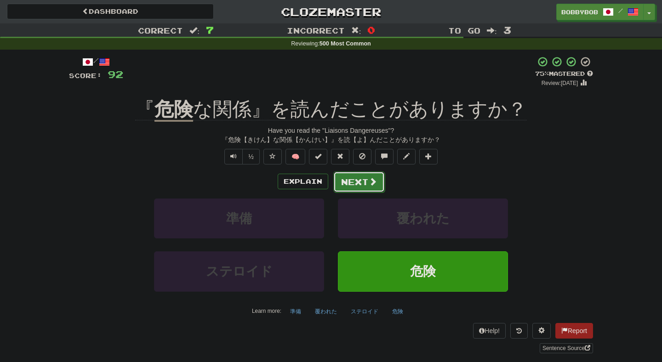
click at [353, 179] on button "Next" at bounding box center [358, 181] width 51 height 21
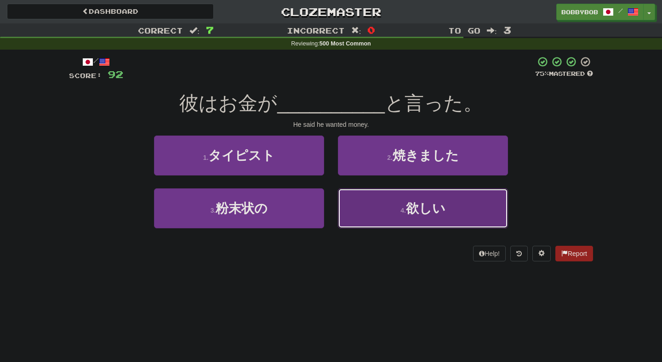
click at [360, 203] on button "4 . 欲しい" at bounding box center [423, 209] width 170 height 40
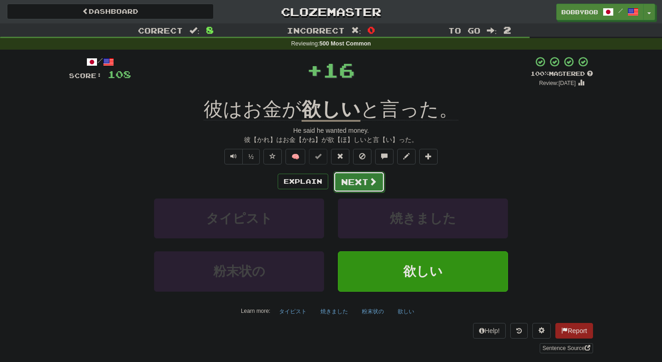
click at [349, 187] on button "Next" at bounding box center [358, 181] width 51 height 21
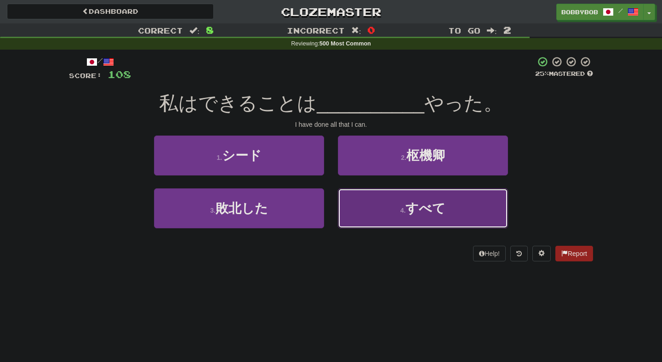
click at [362, 206] on button "4 . すべて" at bounding box center [423, 209] width 170 height 40
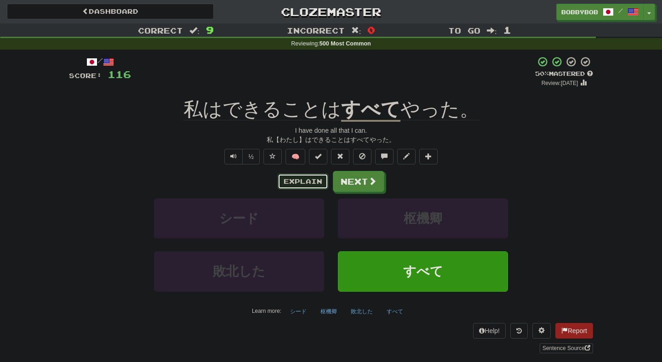
click at [312, 185] on button "Explain" at bounding box center [303, 182] width 51 height 16
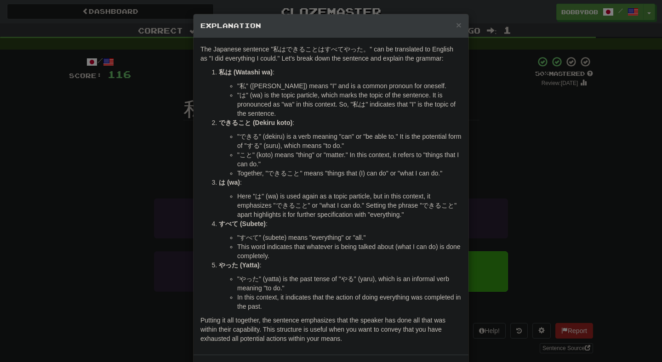
click at [487, 171] on div "× Explanation The Japanese sentence "私はできることはすべてやった。" can be translated to Engl…" at bounding box center [331, 181] width 662 height 362
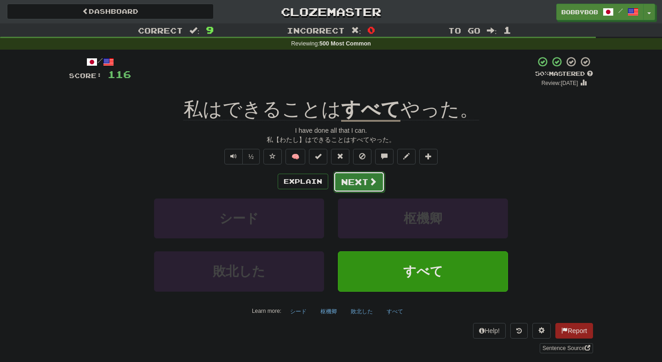
click at [343, 181] on button "Next" at bounding box center [358, 181] width 51 height 21
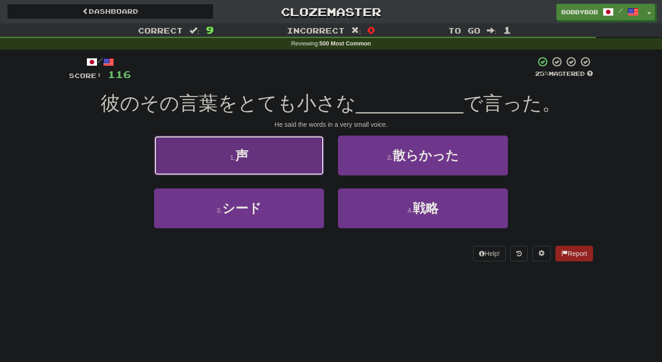
click at [306, 167] on button "1 . 声" at bounding box center [239, 156] width 170 height 40
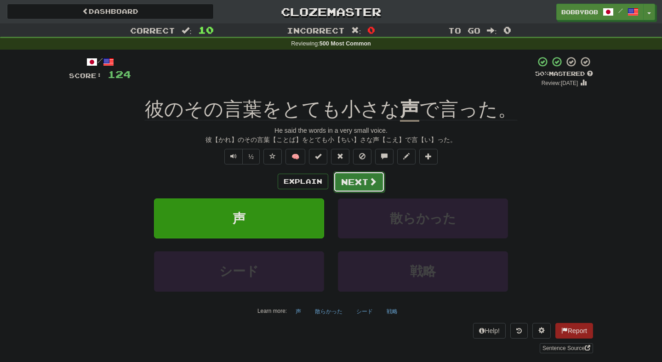
click at [357, 186] on button "Next" at bounding box center [358, 181] width 51 height 21
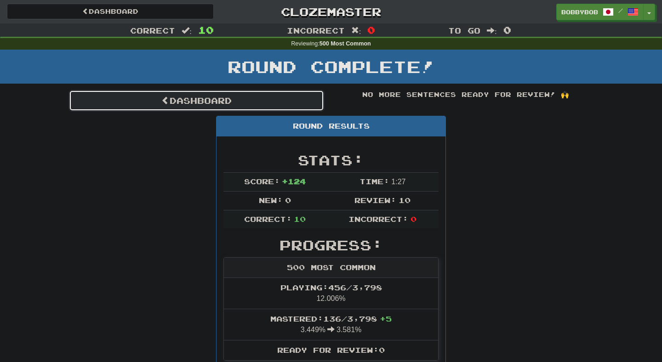
click at [288, 106] on link "Dashboard" at bounding box center [196, 100] width 255 height 21
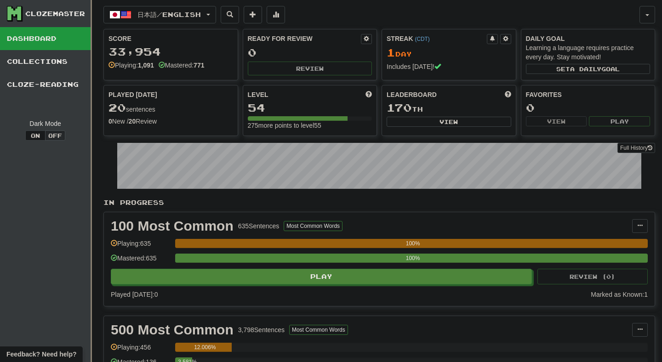
scroll to position [122, 0]
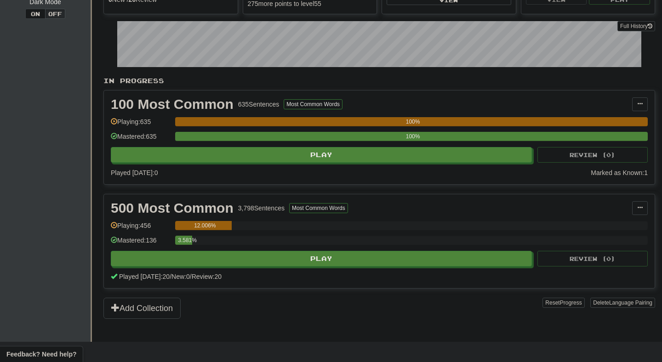
click at [286, 250] on div "3.581%" at bounding box center [411, 243] width 473 height 15
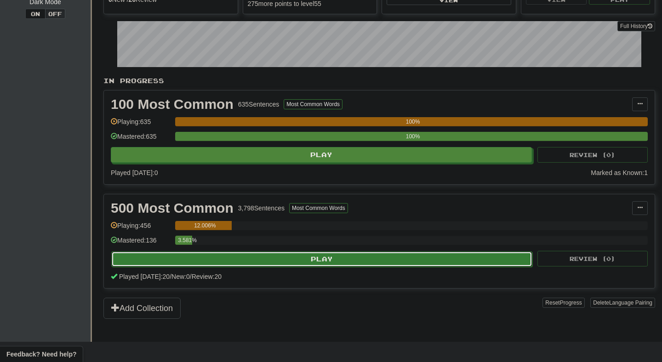
click at [286, 253] on button "Play" at bounding box center [321, 259] width 421 height 16
select select "**"
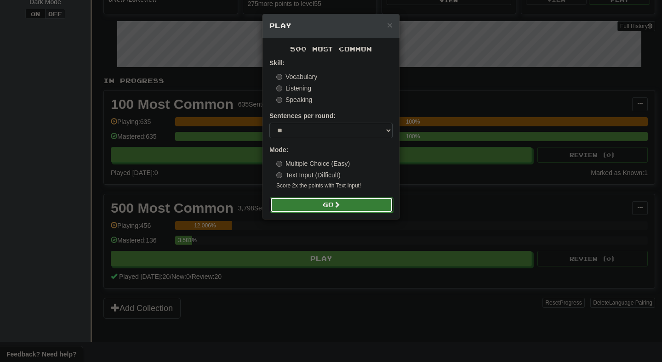
click at [301, 203] on button "Go" at bounding box center [331, 205] width 123 height 16
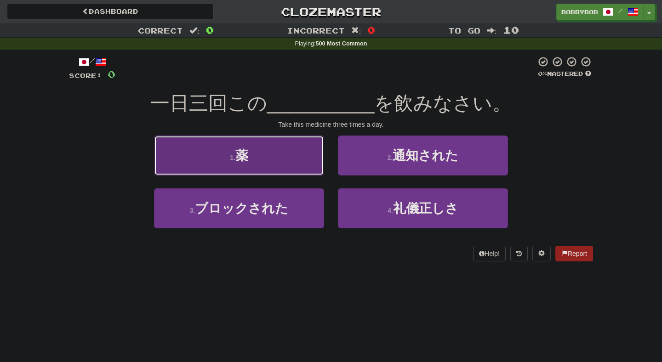
click at [311, 166] on button "1 . 薬" at bounding box center [239, 156] width 170 height 40
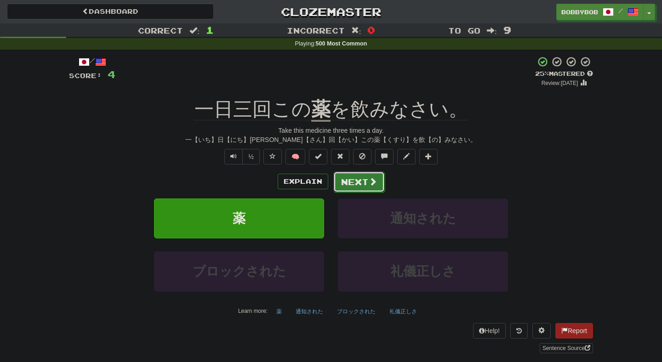
click at [345, 183] on button "Next" at bounding box center [358, 181] width 51 height 21
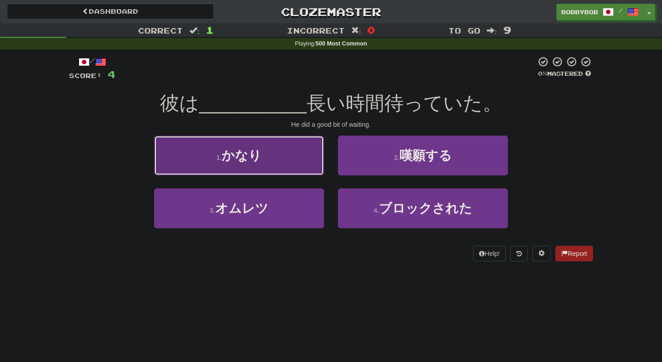
click at [307, 160] on button "1 . かなり" at bounding box center [239, 156] width 170 height 40
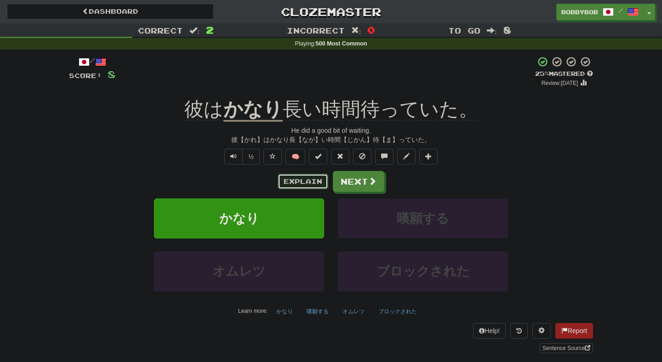
click at [316, 181] on button "Explain" at bounding box center [303, 182] width 51 height 16
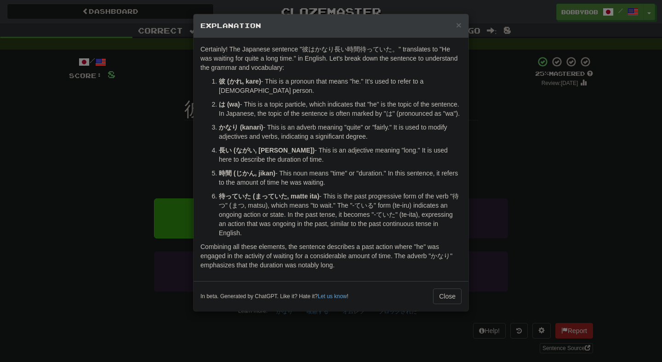
click at [488, 183] on div "× Explanation Certainly! The Japanese sentence "彼はかなり長い時間待っていた。" translates to …" at bounding box center [331, 181] width 662 height 362
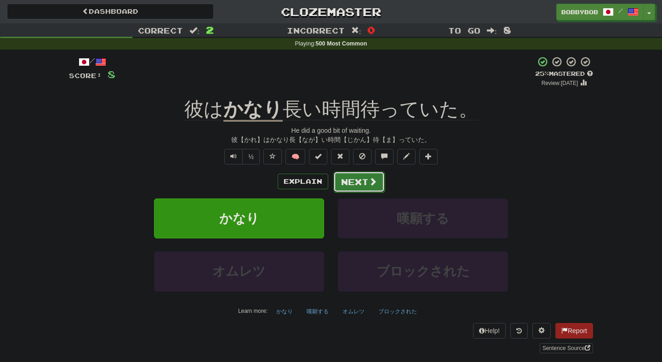
click at [349, 182] on button "Next" at bounding box center [358, 181] width 51 height 21
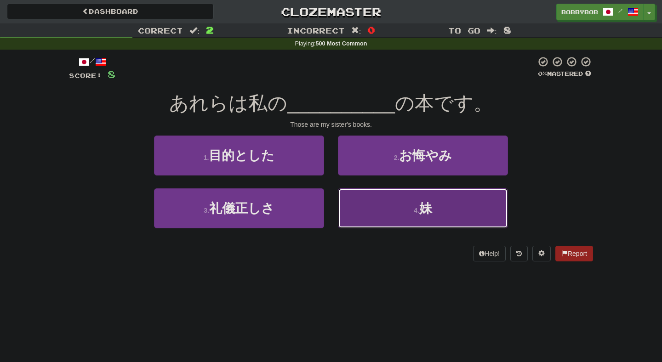
click at [357, 206] on button "4 . 妹" at bounding box center [423, 209] width 170 height 40
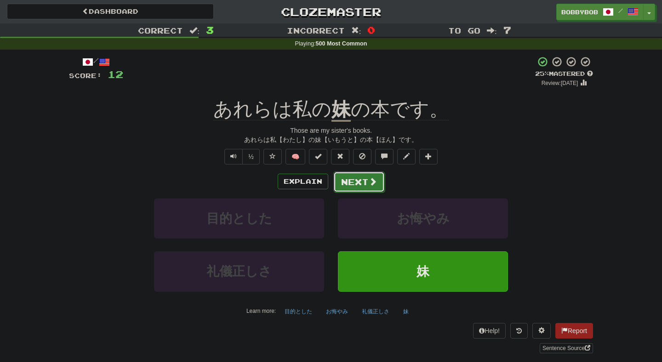
click at [349, 189] on button "Next" at bounding box center [358, 181] width 51 height 21
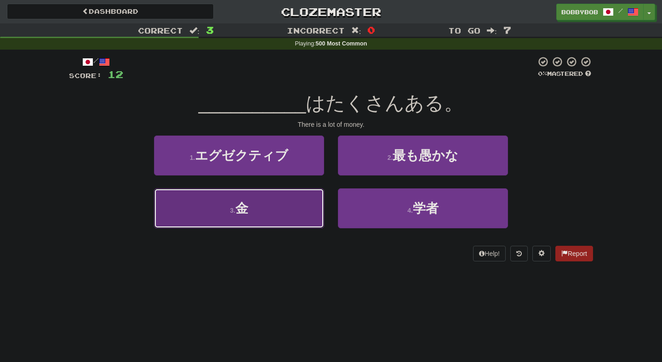
click at [317, 197] on button "3 . 金" at bounding box center [239, 209] width 170 height 40
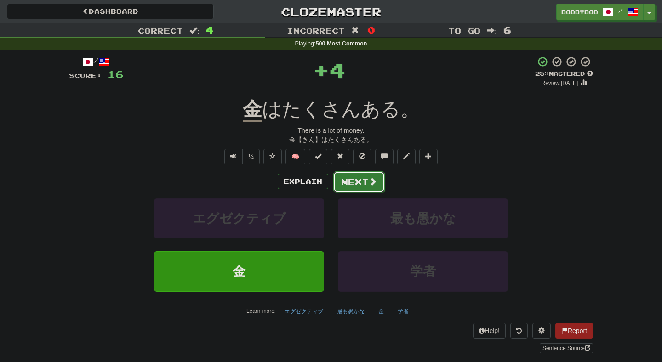
click at [350, 182] on button "Next" at bounding box center [358, 181] width 51 height 21
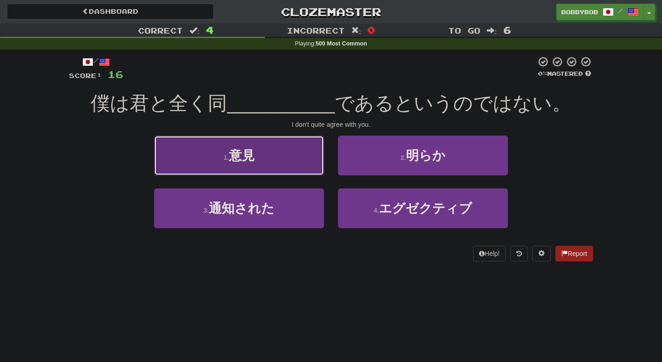
click at [311, 164] on button "1 . 意見" at bounding box center [239, 156] width 170 height 40
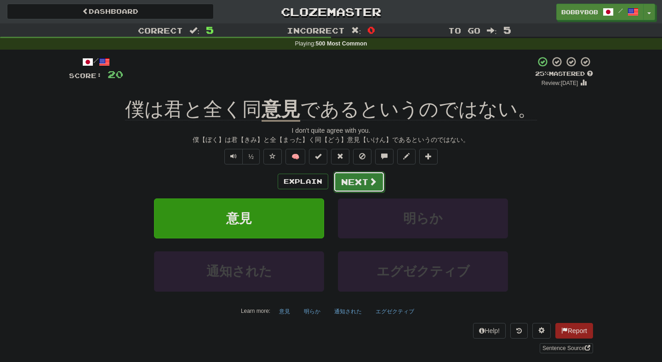
click at [359, 181] on button "Next" at bounding box center [358, 181] width 51 height 21
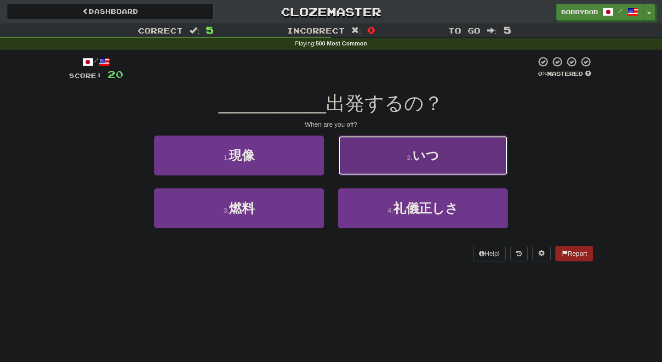
click at [358, 170] on button "2 . いつ" at bounding box center [423, 156] width 170 height 40
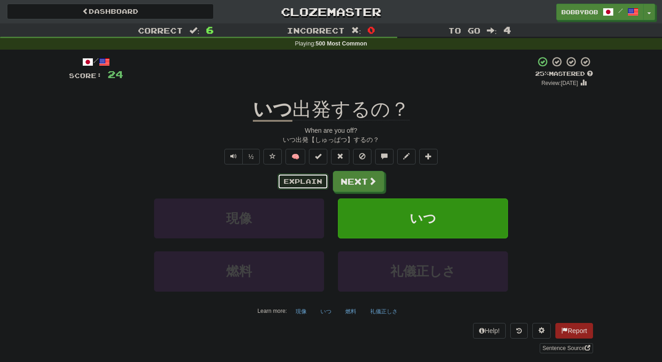
click at [315, 183] on button "Explain" at bounding box center [303, 182] width 51 height 16
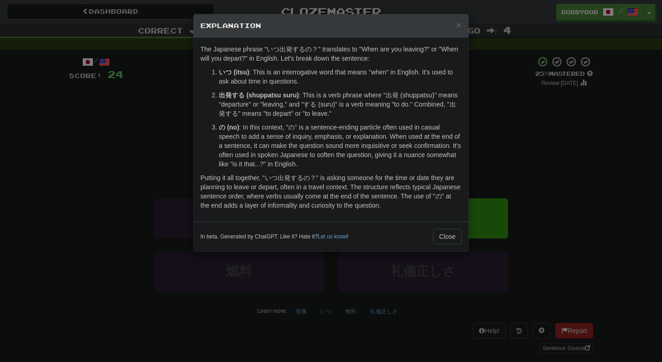
click at [467, 164] on div "The Japanese phrase "いつ出発するの？" translates to "When are you leaving?" or "When w…" at bounding box center [331, 130] width 275 height 184
click at [498, 153] on div "× Explanation The Japanese phrase "いつ出発するの？" translates to "When are you leavin…" at bounding box center [331, 181] width 662 height 362
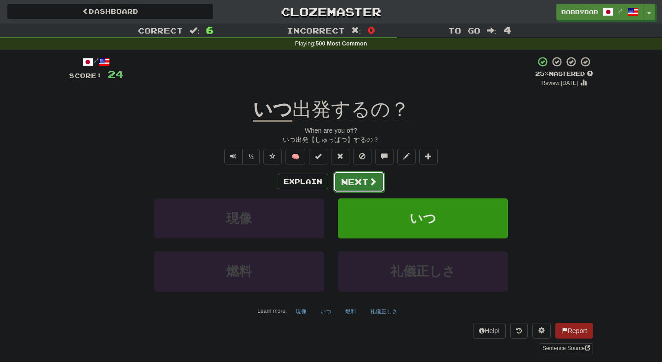
click at [377, 174] on button "Next" at bounding box center [358, 181] width 51 height 21
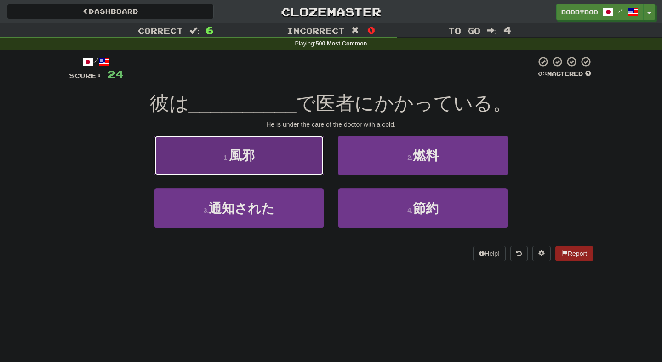
click at [309, 163] on button "1 . 風邪" at bounding box center [239, 156] width 170 height 40
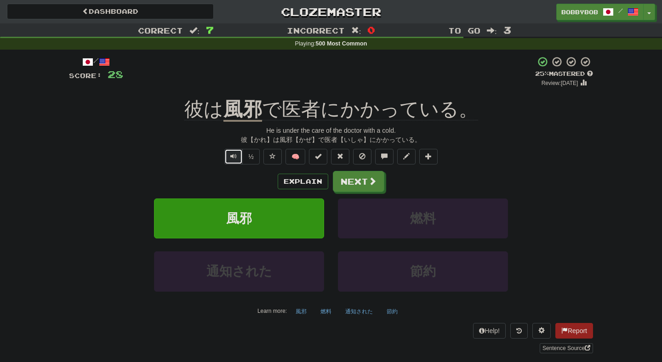
click at [237, 161] on button "Text-to-speech controls" at bounding box center [233, 157] width 18 height 16
click at [341, 176] on button "Next" at bounding box center [358, 181] width 51 height 21
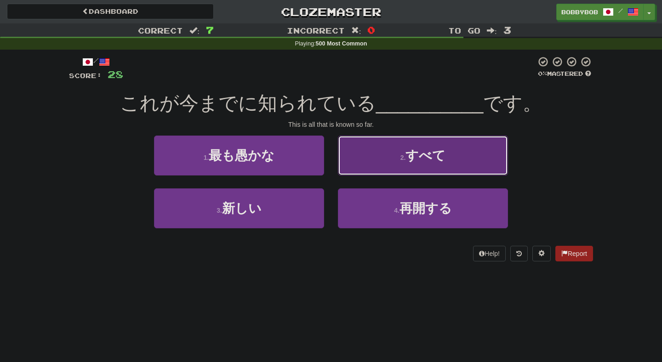
click at [364, 166] on button "2 . すべて" at bounding box center [423, 156] width 170 height 40
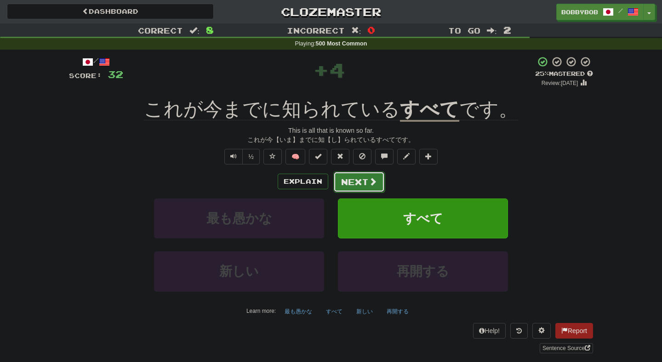
click at [351, 185] on button "Next" at bounding box center [358, 181] width 51 height 21
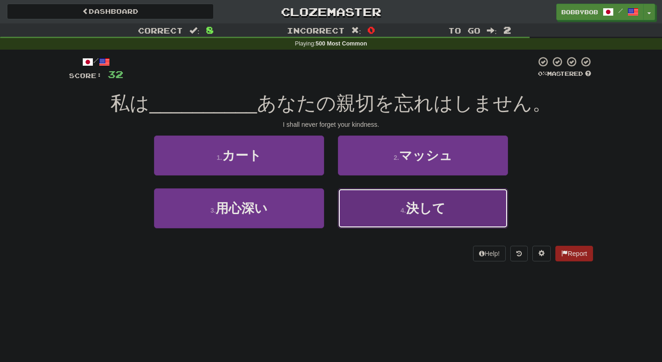
click at [369, 204] on button "4 . 決して" at bounding box center [423, 209] width 170 height 40
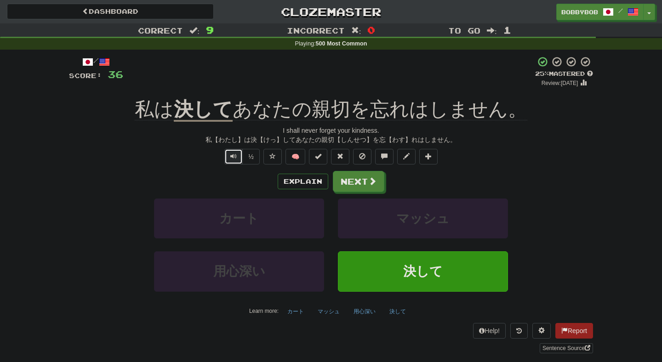
click at [231, 155] on span "Text-to-speech controls" at bounding box center [233, 156] width 6 height 6
click at [233, 159] on span "Text-to-speech controls" at bounding box center [233, 156] width 6 height 6
click at [352, 184] on button "Next" at bounding box center [358, 181] width 51 height 21
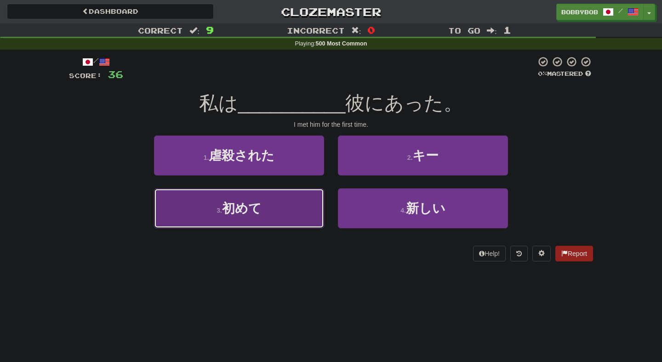
click at [300, 209] on button "3 . 初めて" at bounding box center [239, 209] width 170 height 40
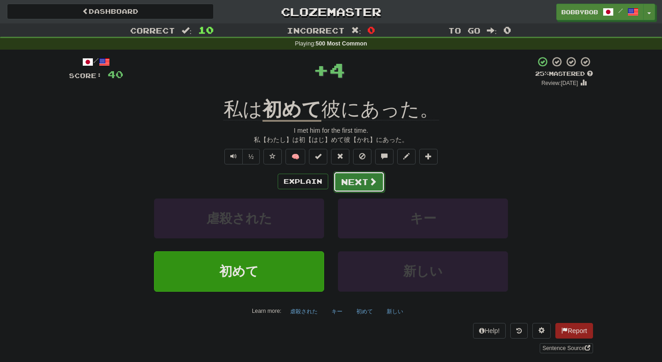
click at [342, 178] on button "Next" at bounding box center [358, 181] width 51 height 21
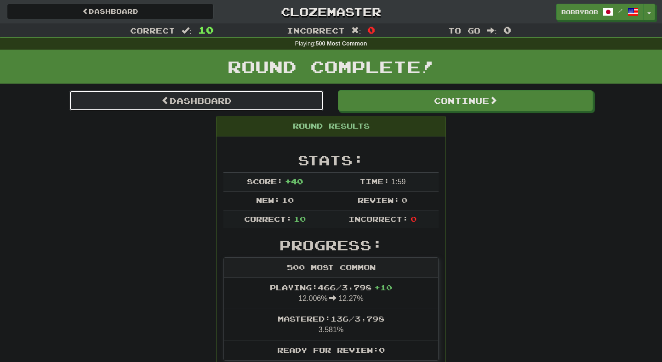
click at [304, 102] on link "Dashboard" at bounding box center [196, 100] width 255 height 21
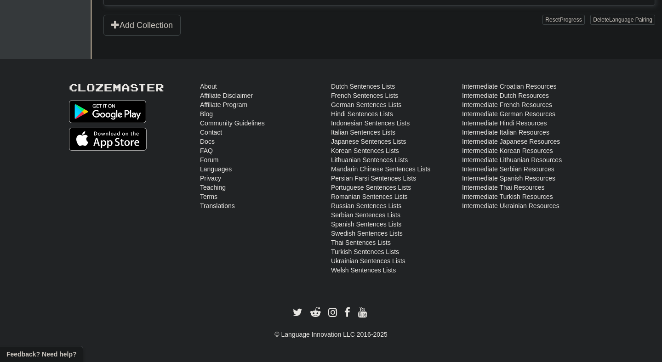
scroll to position [332, 0]
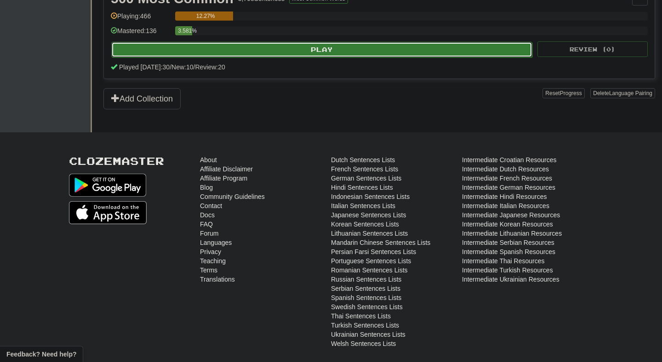
click at [279, 54] on button "Play" at bounding box center [321, 50] width 421 height 16
select select "**"
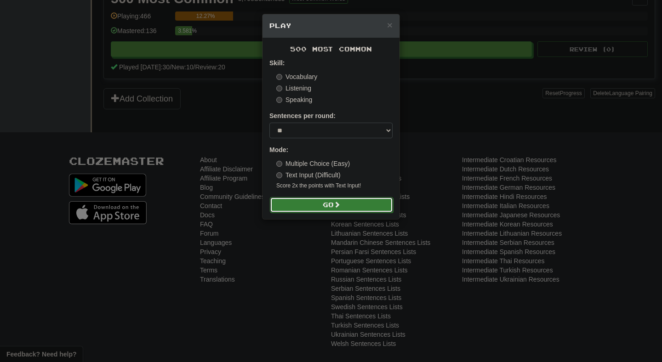
click at [289, 206] on button "Go" at bounding box center [331, 205] width 123 height 16
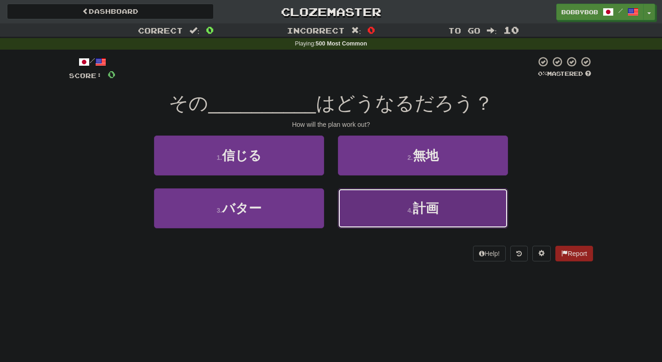
click at [352, 202] on button "4 . 計画" at bounding box center [423, 209] width 170 height 40
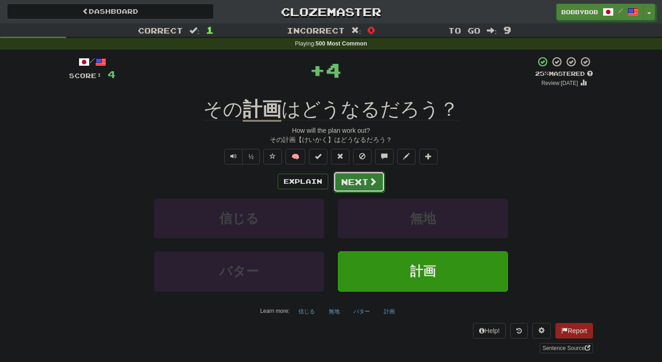
click at [348, 187] on button "Next" at bounding box center [358, 181] width 51 height 21
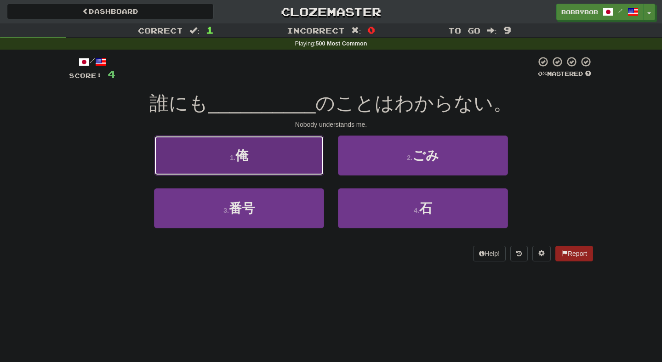
click at [292, 175] on button "1 . 俺" at bounding box center [239, 156] width 170 height 40
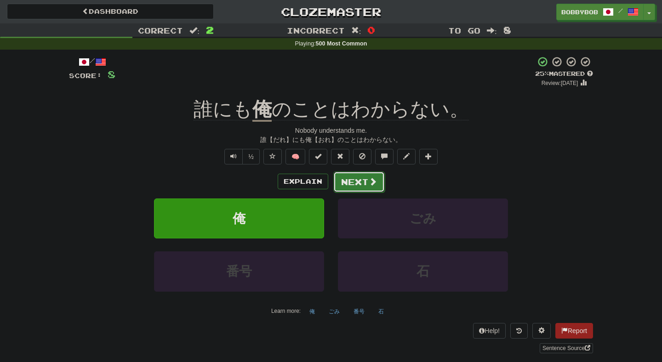
click at [343, 183] on button "Next" at bounding box center [358, 181] width 51 height 21
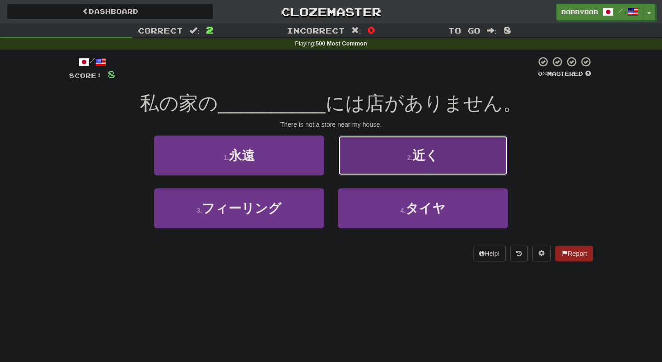
click at [365, 157] on button "2 . 近く" at bounding box center [423, 156] width 170 height 40
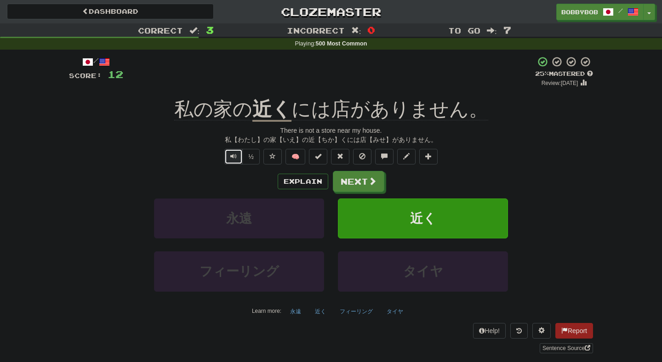
click at [232, 160] on span "Text-to-speech controls" at bounding box center [233, 156] width 6 height 6
click at [353, 182] on button "Next" at bounding box center [358, 181] width 51 height 21
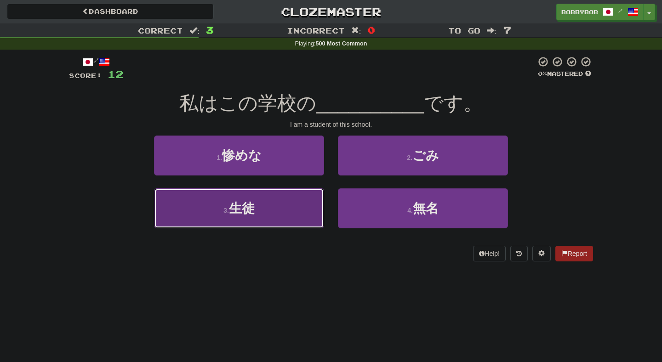
click at [298, 211] on button "3 . 生徒" at bounding box center [239, 209] width 170 height 40
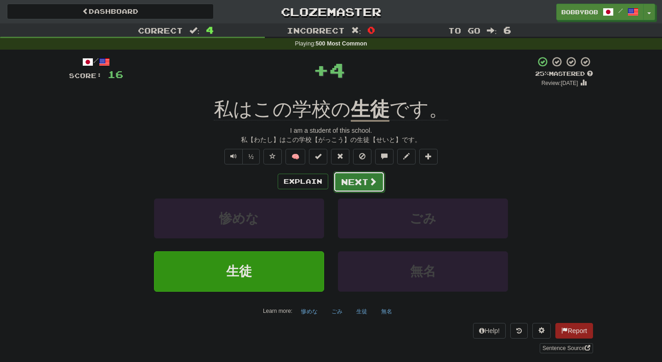
click at [344, 185] on button "Next" at bounding box center [358, 181] width 51 height 21
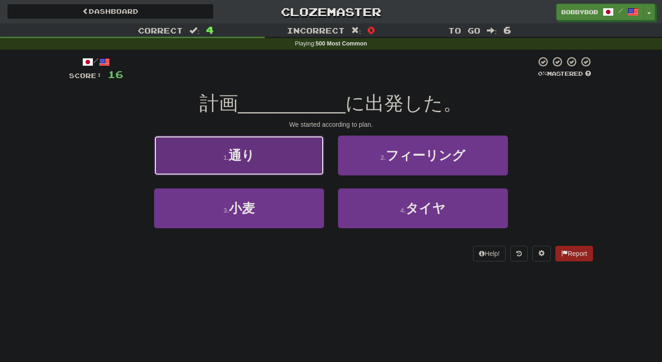
click at [313, 165] on button "1 . 通り" at bounding box center [239, 156] width 170 height 40
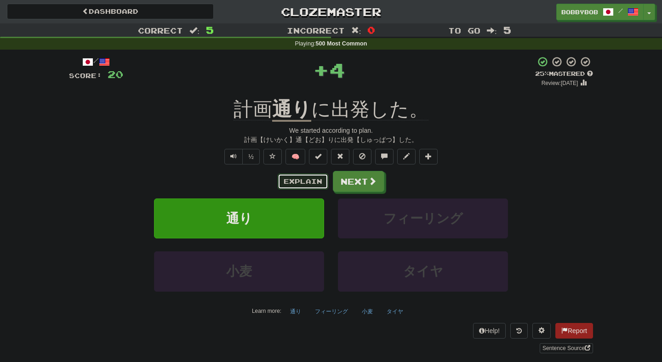
click at [321, 185] on button "Explain" at bounding box center [303, 182] width 51 height 16
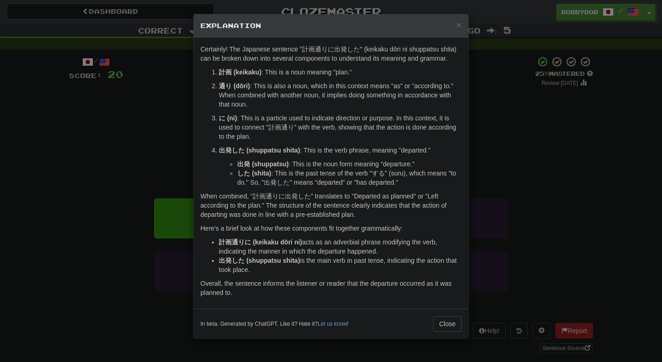
click at [503, 94] on div "× Explanation Certainly! The Japanese sentence "計画通りに出発した" (keikaku dōri ni shu…" at bounding box center [331, 181] width 662 height 362
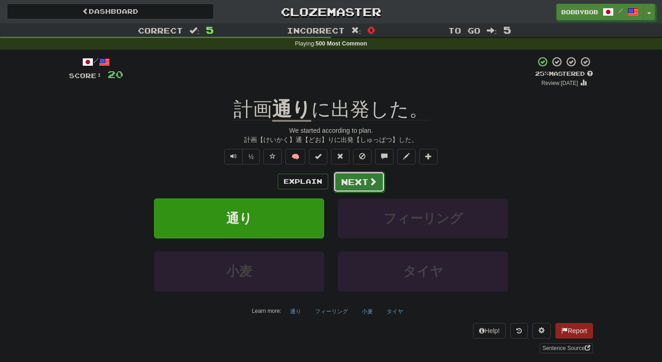
click at [363, 188] on button "Next" at bounding box center [358, 181] width 51 height 21
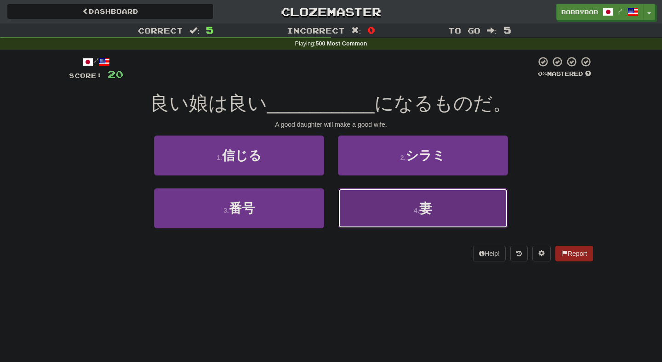
click at [355, 203] on button "4 . 妻" at bounding box center [423, 209] width 170 height 40
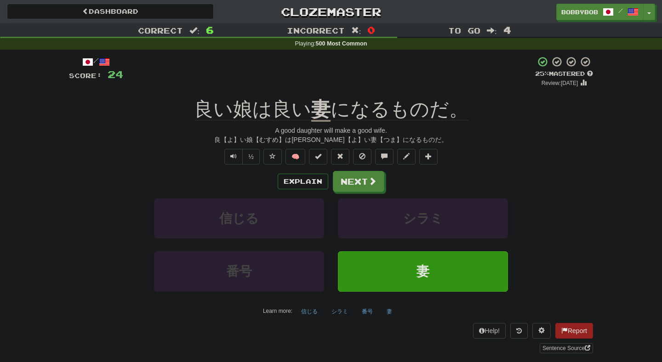
click at [230, 166] on div "/ Score: 24 + 4 25 % Mastered Review: 2025-08-22 良い娘は良い 妻 になるものだ。 A good daught…" at bounding box center [331, 204] width 524 height 297
click at [230, 159] on button "Text-to-speech controls" at bounding box center [233, 157] width 18 height 16
click at [235, 159] on span "Text-to-speech controls" at bounding box center [233, 156] width 6 height 6
click at [365, 189] on button "Next" at bounding box center [358, 181] width 51 height 21
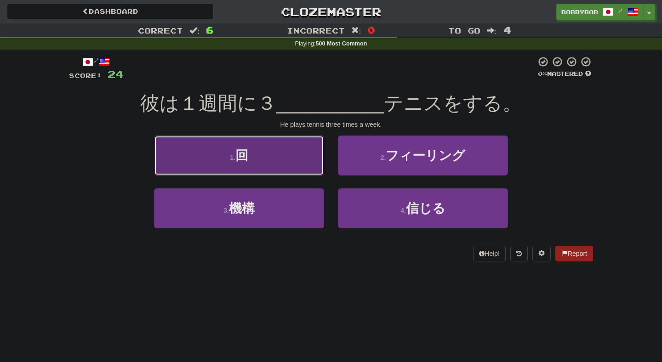
click at [311, 160] on button "1 . 回" at bounding box center [239, 156] width 170 height 40
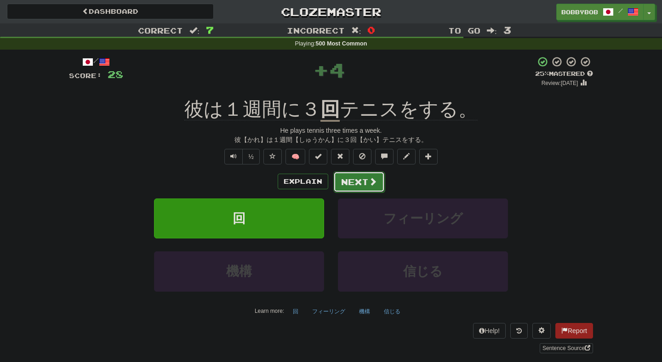
click at [350, 183] on button "Next" at bounding box center [358, 181] width 51 height 21
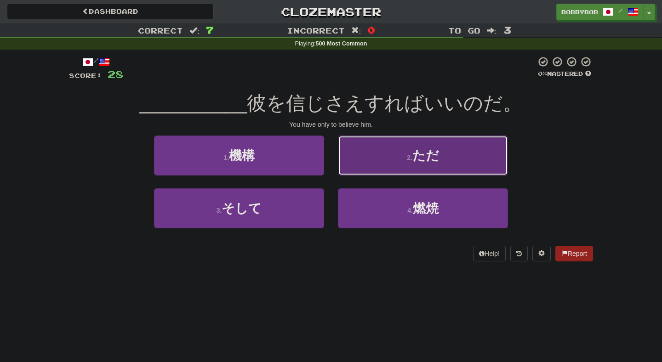
click at [364, 165] on button "2 . ただ" at bounding box center [423, 156] width 170 height 40
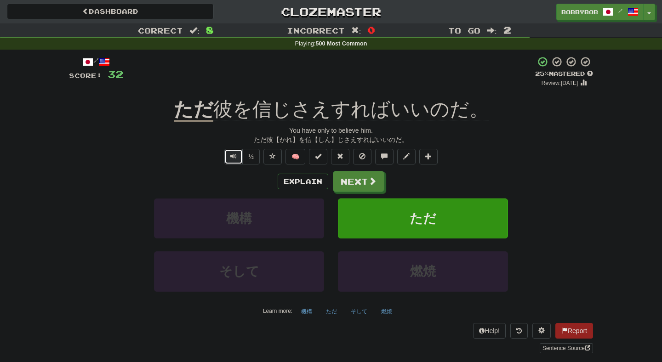
click at [237, 159] on span "Text-to-speech controls" at bounding box center [233, 156] width 6 height 6
click at [299, 179] on button "Explain" at bounding box center [303, 182] width 51 height 16
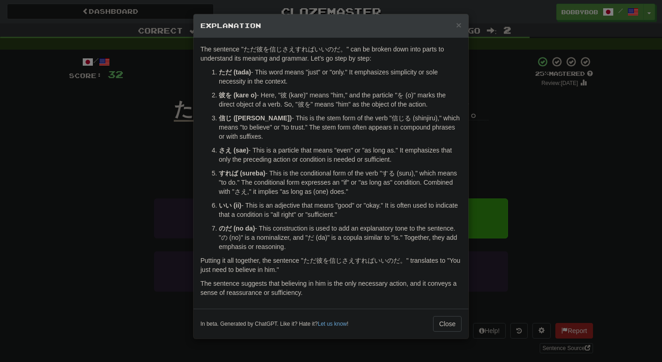
click at [512, 249] on div "× Explanation The sentence "ただ彼を信じさえすればいいのだ。" can be broken down into parts to …" at bounding box center [331, 181] width 662 height 362
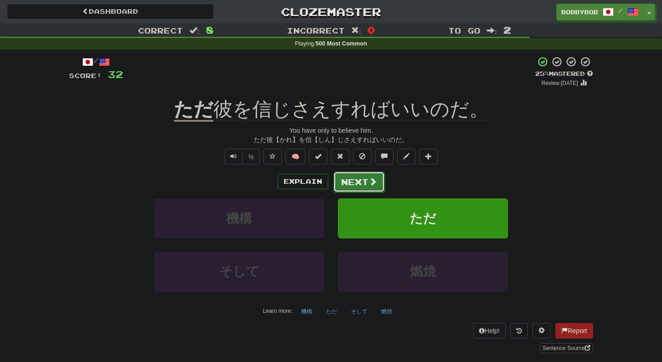
click at [354, 188] on button "Next" at bounding box center [358, 181] width 51 height 21
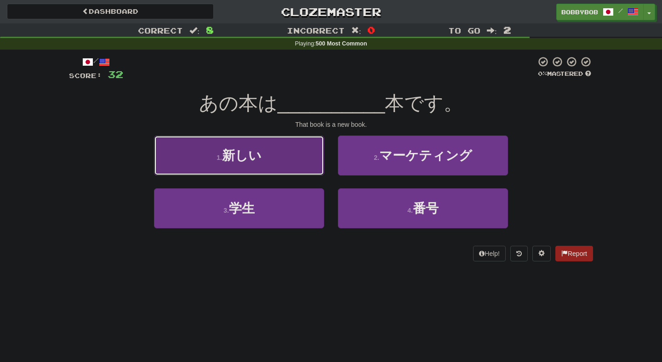
click at [313, 169] on button "1 . 新しい" at bounding box center [239, 156] width 170 height 40
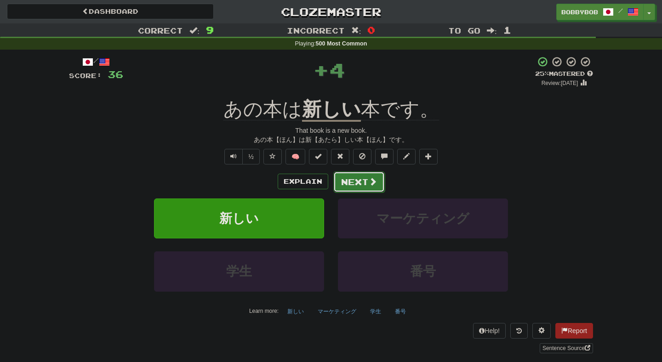
click at [360, 183] on button "Next" at bounding box center [358, 181] width 51 height 21
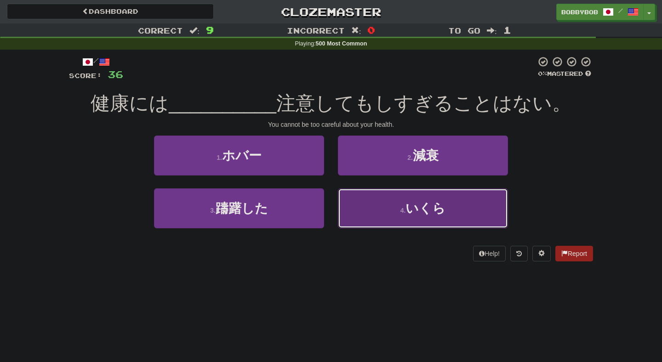
click at [355, 207] on button "4 . いくら" at bounding box center [423, 209] width 170 height 40
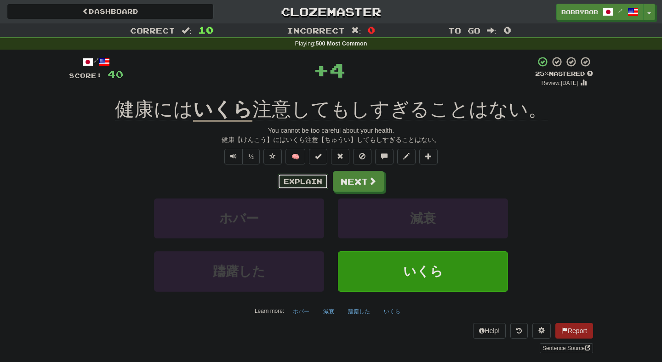
click at [303, 183] on button "Explain" at bounding box center [303, 182] width 51 height 16
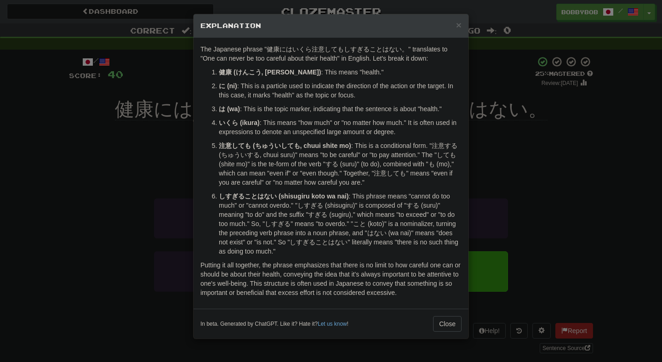
click at [164, 215] on div "× Explanation The Japanese phrase "健康にはいくら注意してもしすぎることはない。" translates to "One c…" at bounding box center [331, 181] width 662 height 362
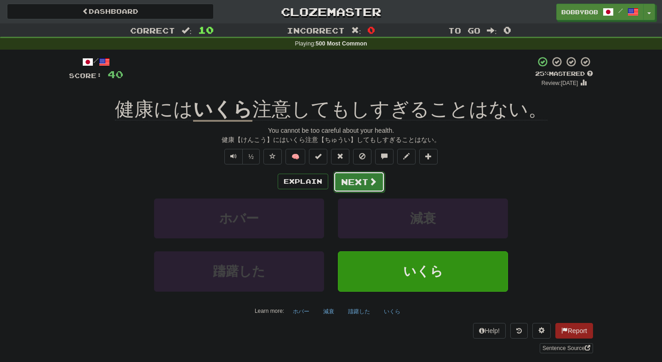
click at [343, 187] on button "Next" at bounding box center [358, 181] width 51 height 21
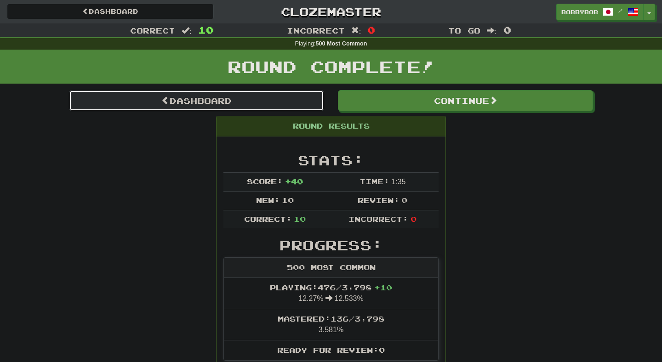
click at [299, 108] on link "Dashboard" at bounding box center [196, 100] width 255 height 21
